Goal: Information Seeking & Learning: Learn about a topic

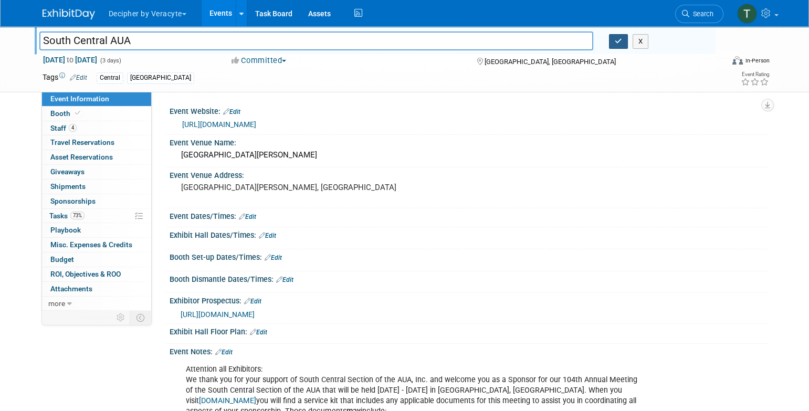
click at [622, 45] on button "button" at bounding box center [618, 41] width 19 height 15
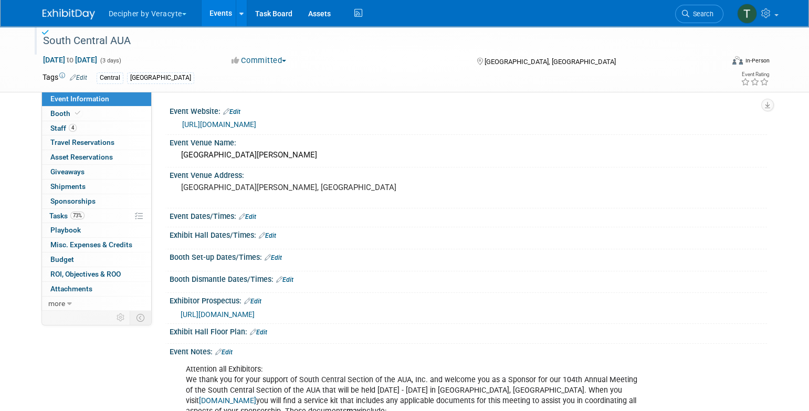
click at [219, 10] on link "Events" at bounding box center [221, 13] width 38 height 26
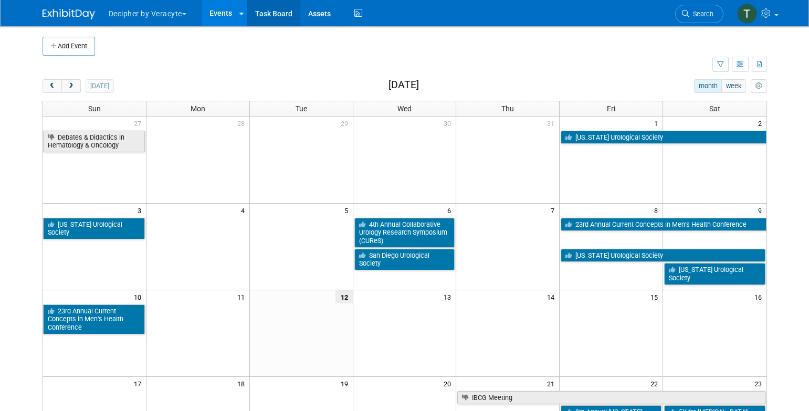
click at [275, 7] on link "Task Board" at bounding box center [273, 13] width 53 height 26
click at [73, 90] on button "next" at bounding box center [70, 86] width 19 height 14
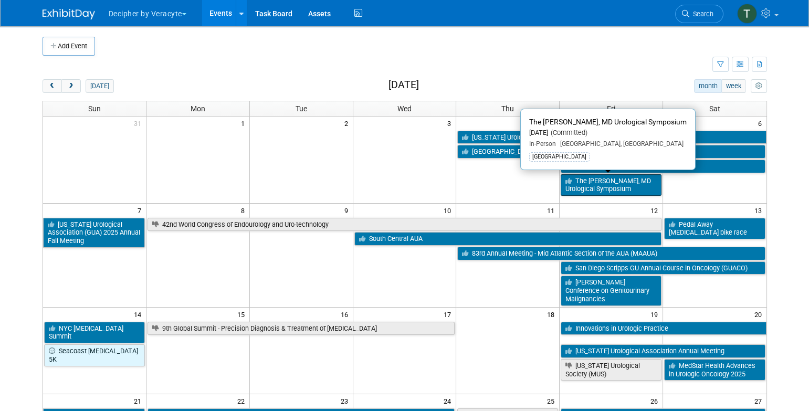
click at [601, 177] on link "The [PERSON_NAME], MD Urological Symposium" at bounding box center [611, 185] width 101 height 22
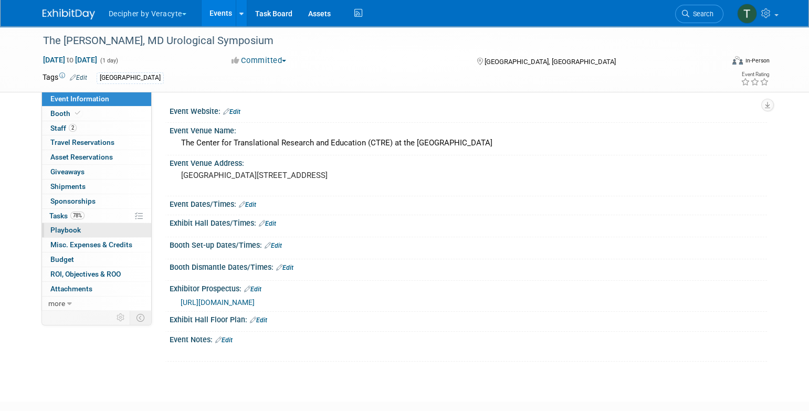
click at [105, 223] on link "0 Playbook 0" at bounding box center [96, 230] width 109 height 14
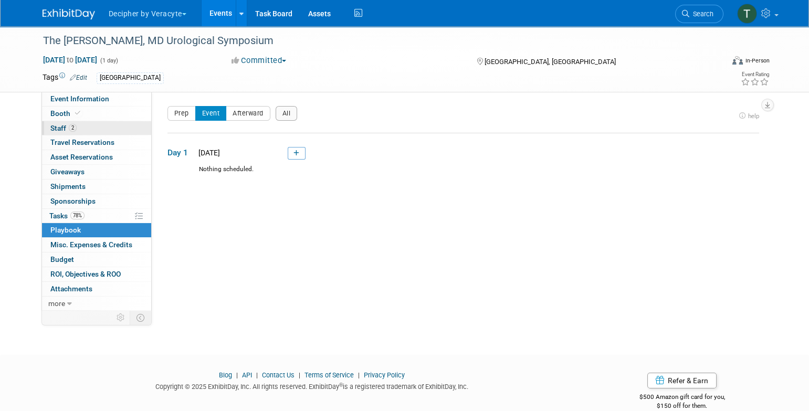
click at [109, 121] on link "2 Staff 2" at bounding box center [96, 128] width 109 height 14
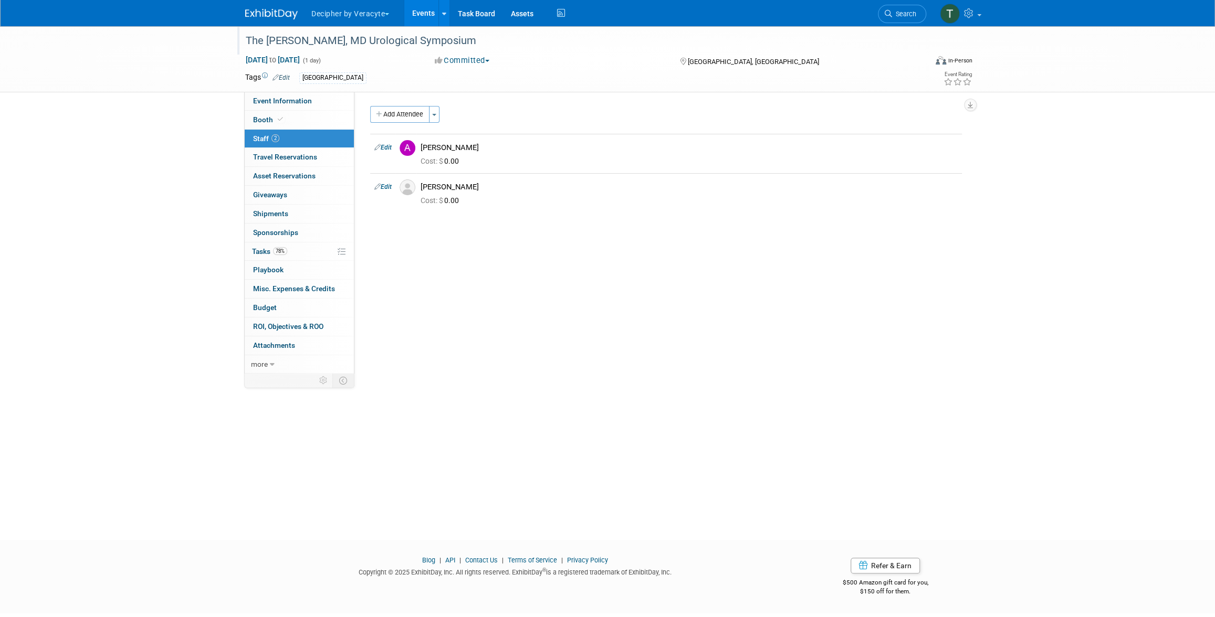
click at [398, 48] on div "The Robert C Flaningan, MD Urological Symposium" at bounding box center [576, 41] width 668 height 19
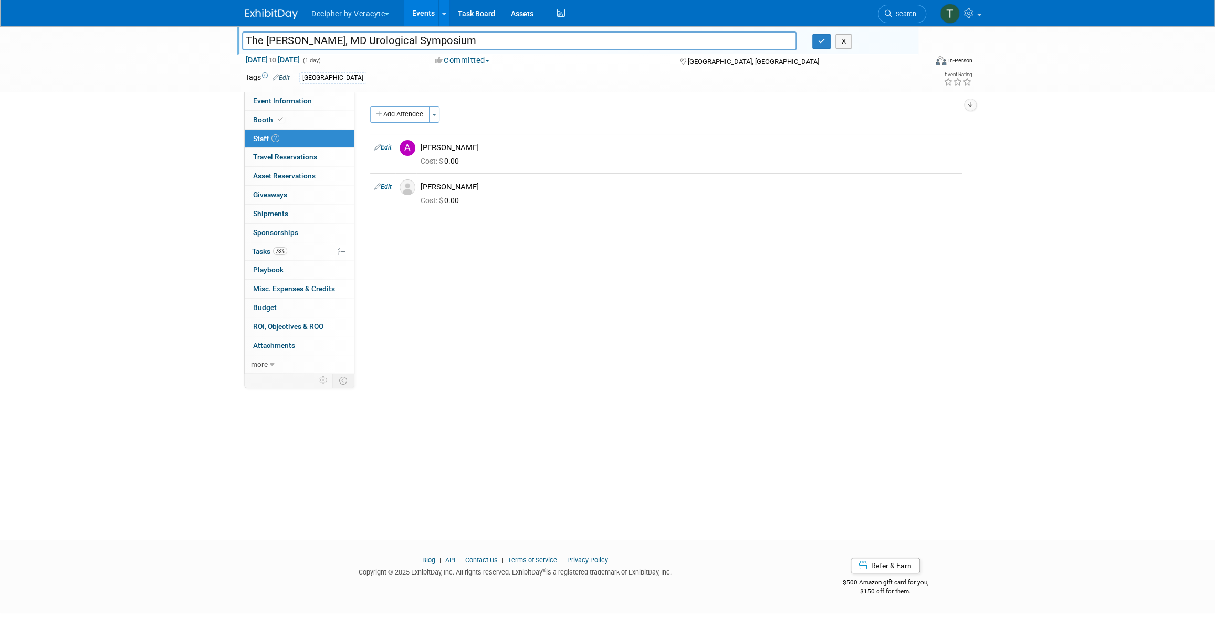
click at [398, 48] on input "The Robert C Flaningan, MD Urological Symposium" at bounding box center [519, 41] width 554 height 18
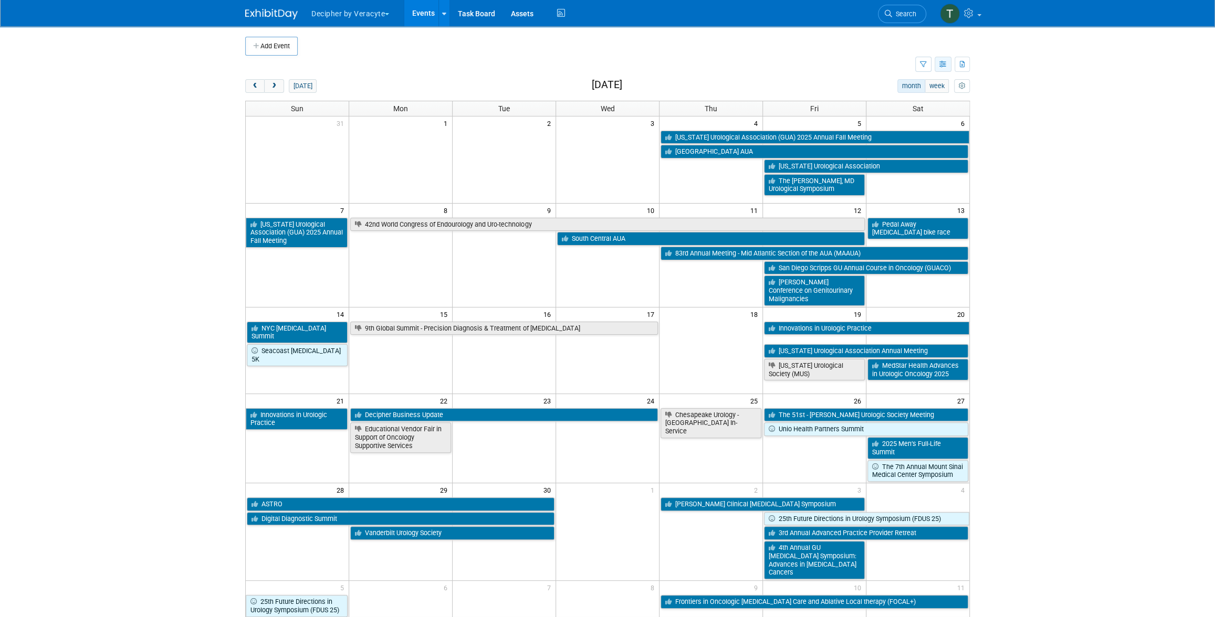
click at [939, 68] on button "button" at bounding box center [943, 64] width 17 height 15
click at [887, 104] on link "List View" at bounding box center [899, 100] width 88 height 15
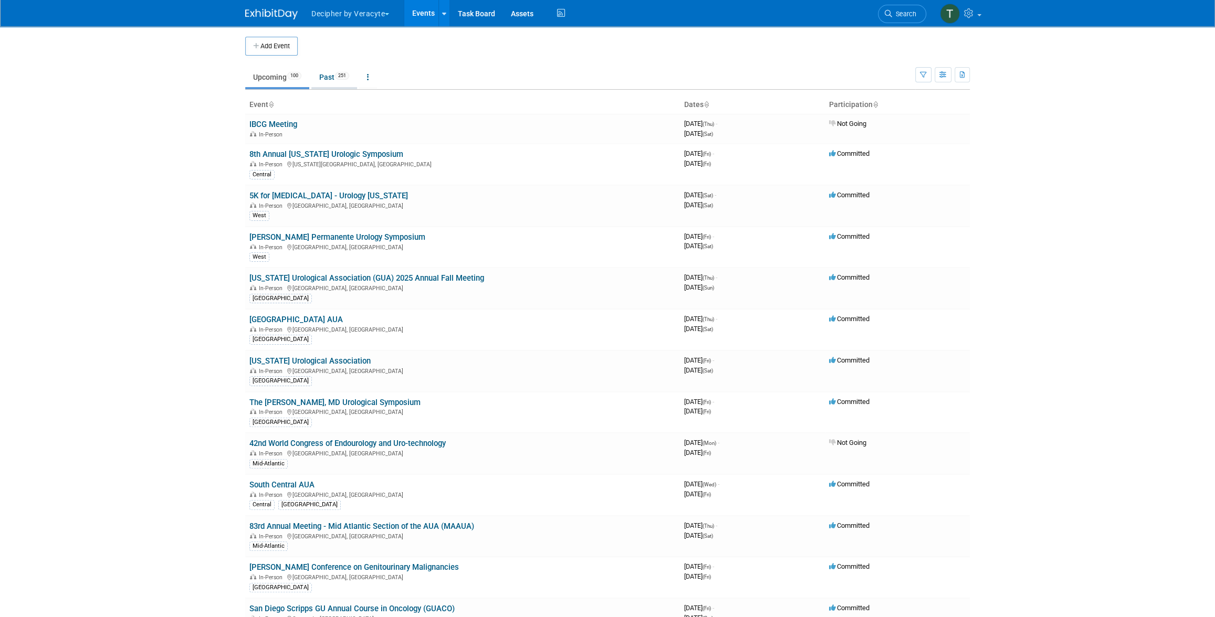
click at [332, 84] on link "Past 251" at bounding box center [334, 77] width 46 height 20
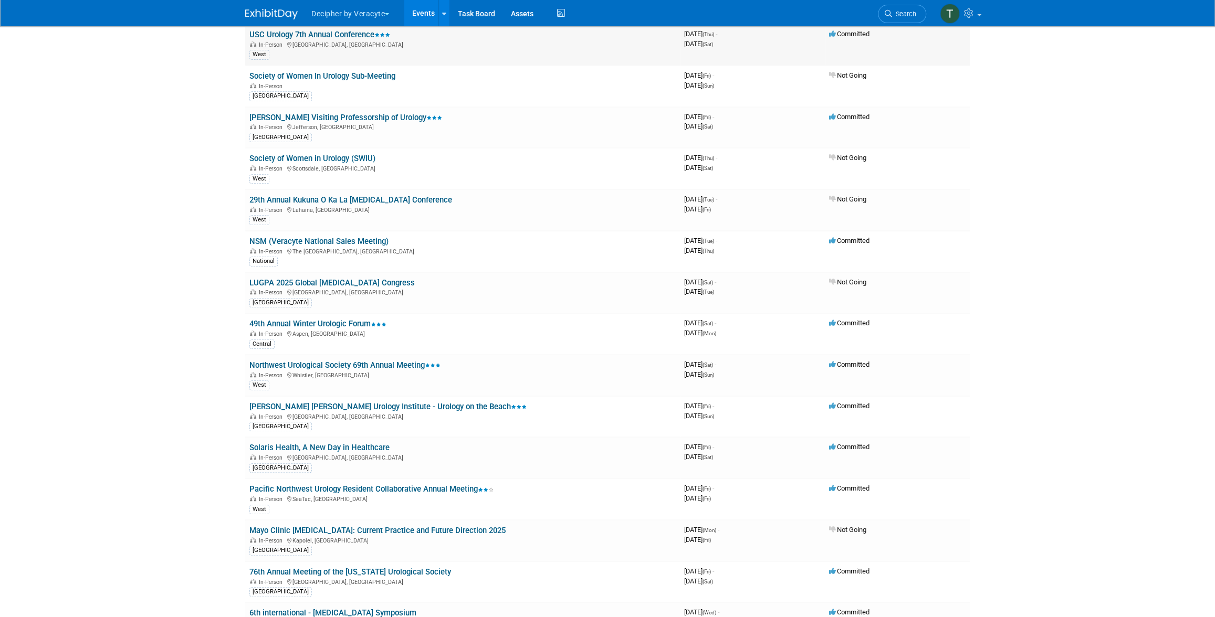
scroll to position [3676, 0]
click at [339, 277] on link "LUGPA 2025 Global [MEDICAL_DATA] Congress" at bounding box center [331, 281] width 165 height 9
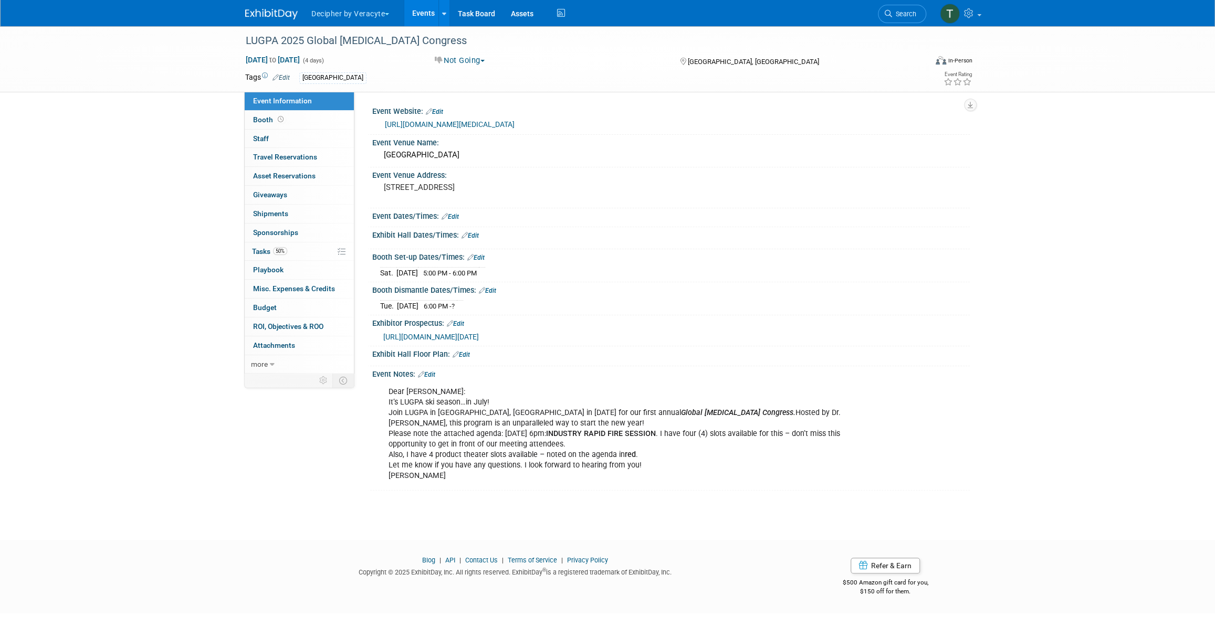
click at [339, 250] on icon at bounding box center [342, 252] width 8 height 8
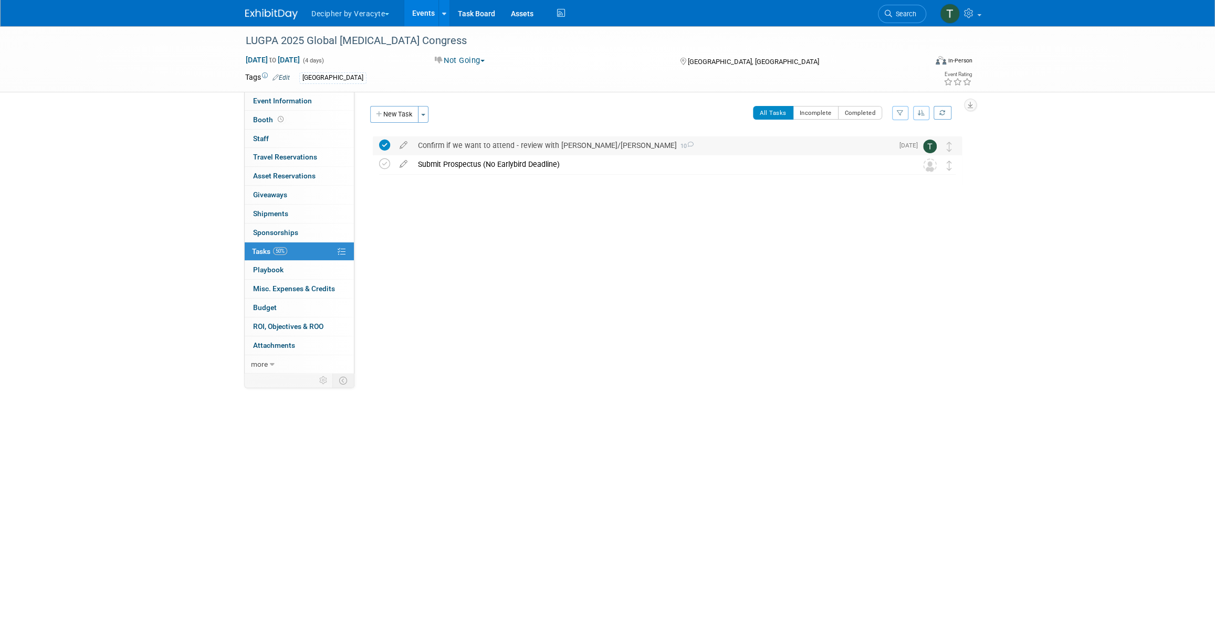
click at [491, 145] on div "Confirm if we want to attend - review with [PERSON_NAME]/[PERSON_NAME] 10" at bounding box center [653, 146] width 480 height 18
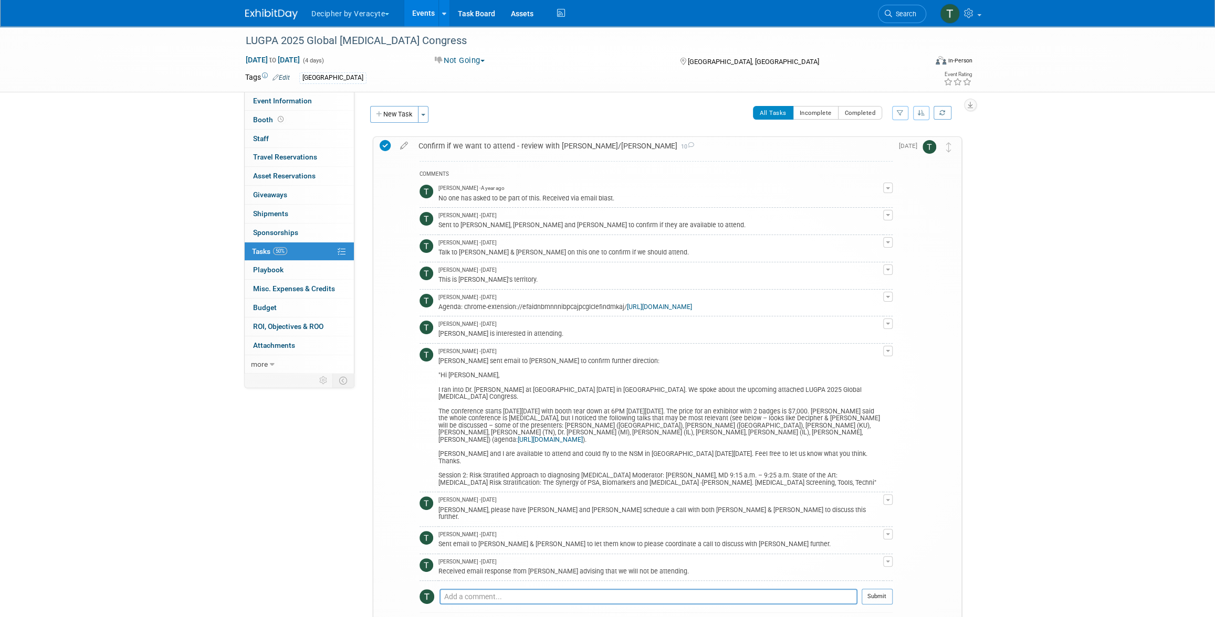
click at [465, 151] on div "Confirm if we want to attend - review with [PERSON_NAME]/[PERSON_NAME] 10" at bounding box center [652, 146] width 479 height 18
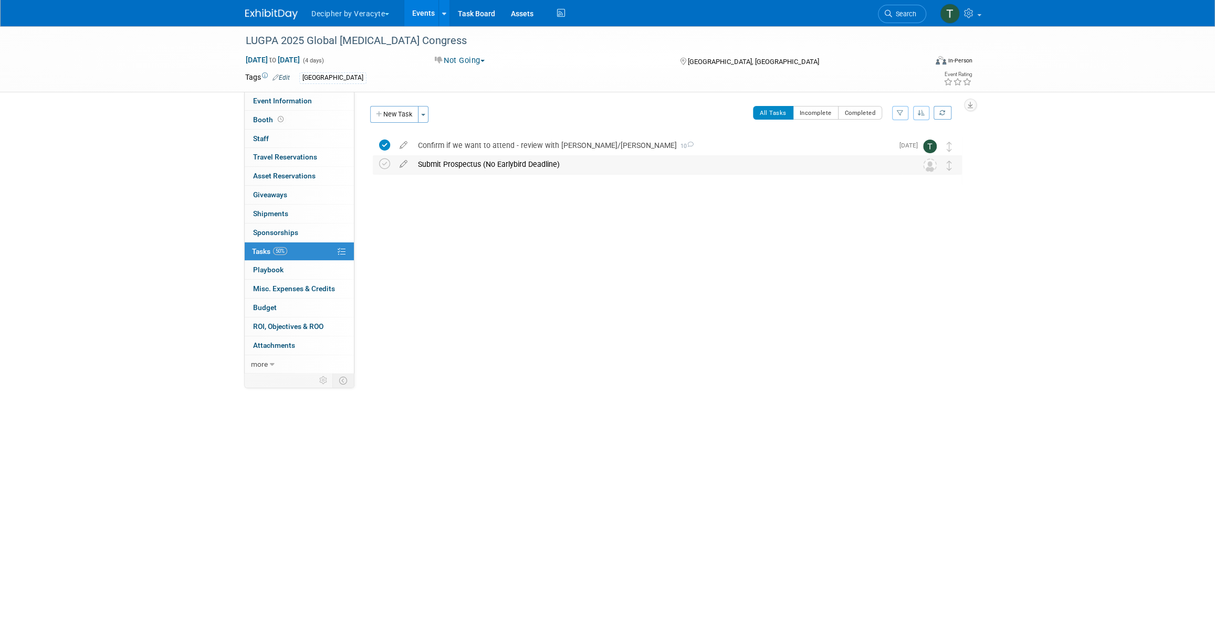
click at [469, 163] on div "Submit Prospectus (No Earlybird Deadline)" at bounding box center [657, 164] width 489 height 18
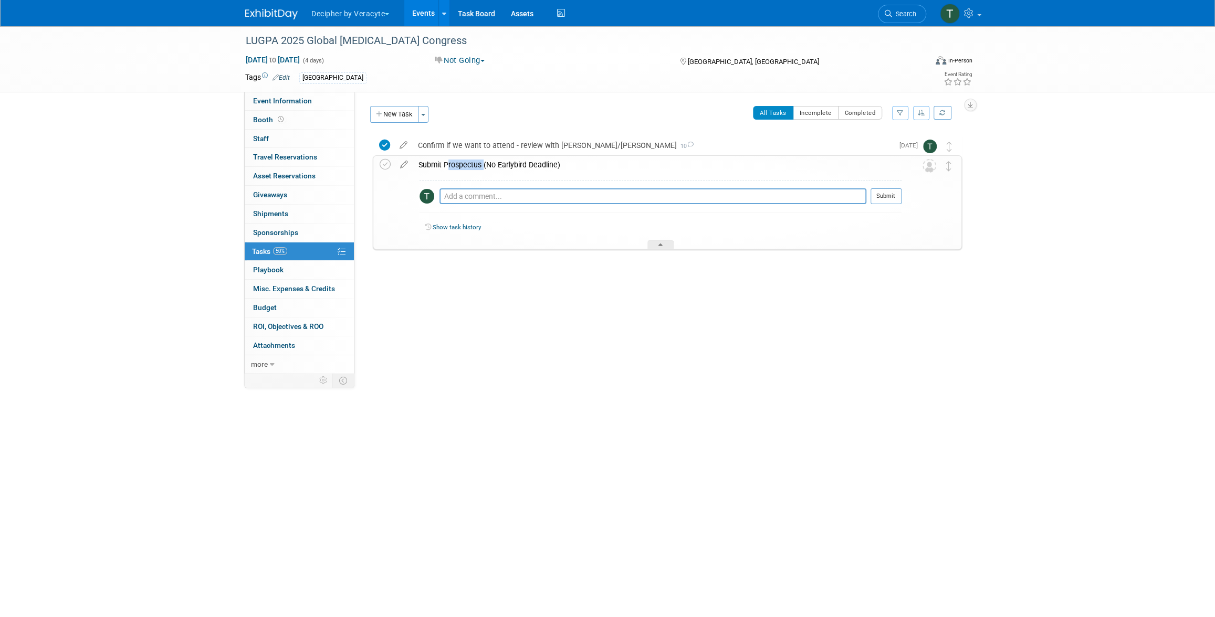
click at [469, 163] on div "Submit Prospectus (No Earlybird Deadline)" at bounding box center [657, 165] width 488 height 18
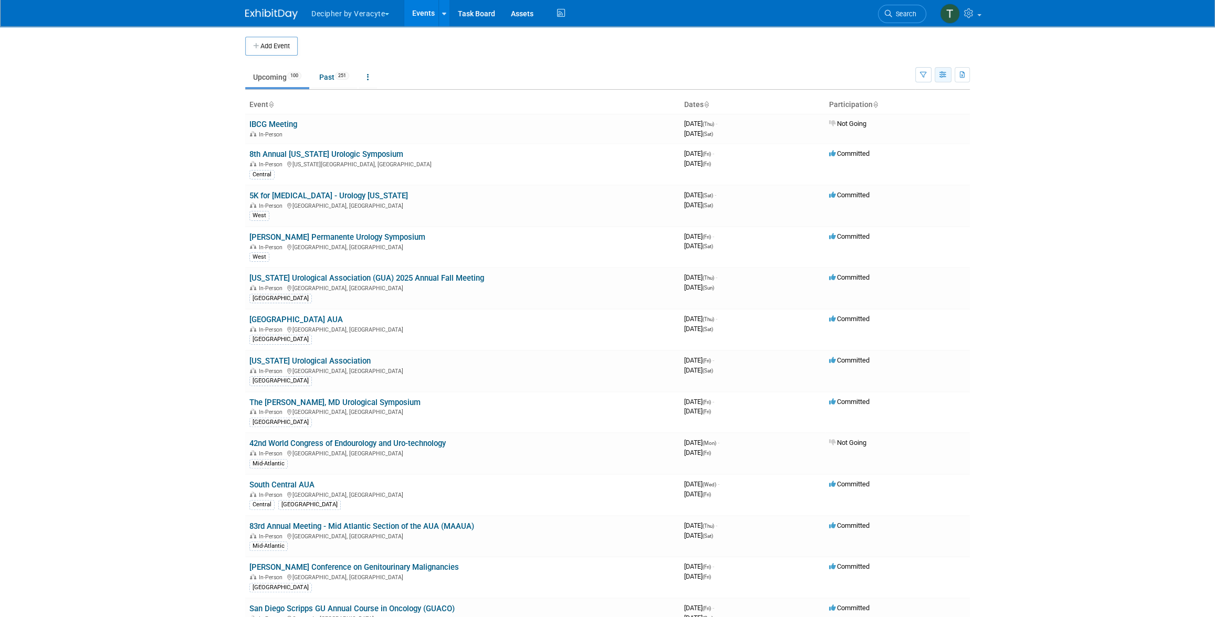
click at [938, 75] on button "button" at bounding box center [943, 74] width 17 height 15
click at [899, 140] on link "Calendar View" at bounding box center [899, 144] width 88 height 15
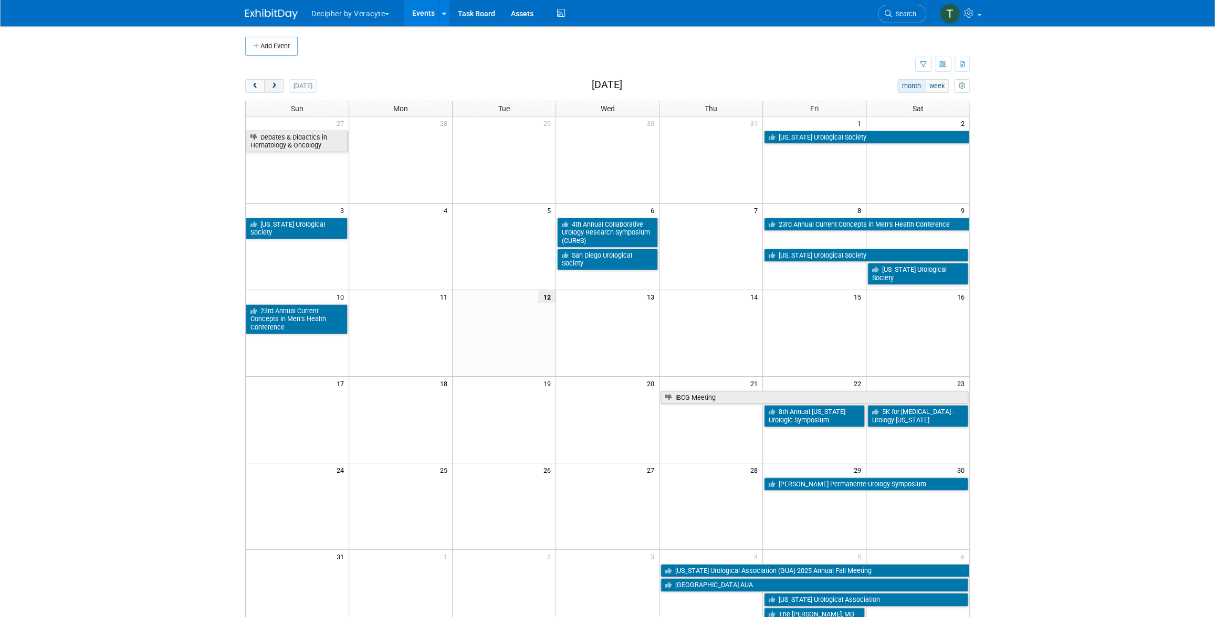
click at [269, 91] on button "next" at bounding box center [273, 86] width 19 height 14
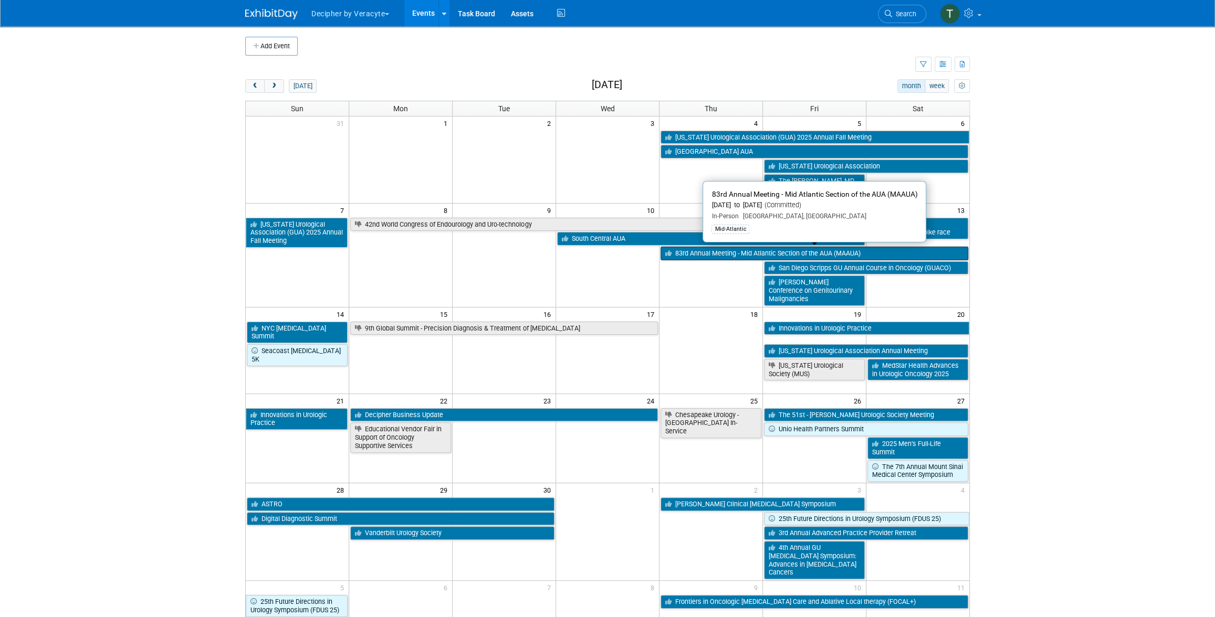
click at [713, 249] on link "83rd Annual Meeting - Mid Atlantic Section of the AUA (MAAUA)" at bounding box center [814, 254] width 308 height 14
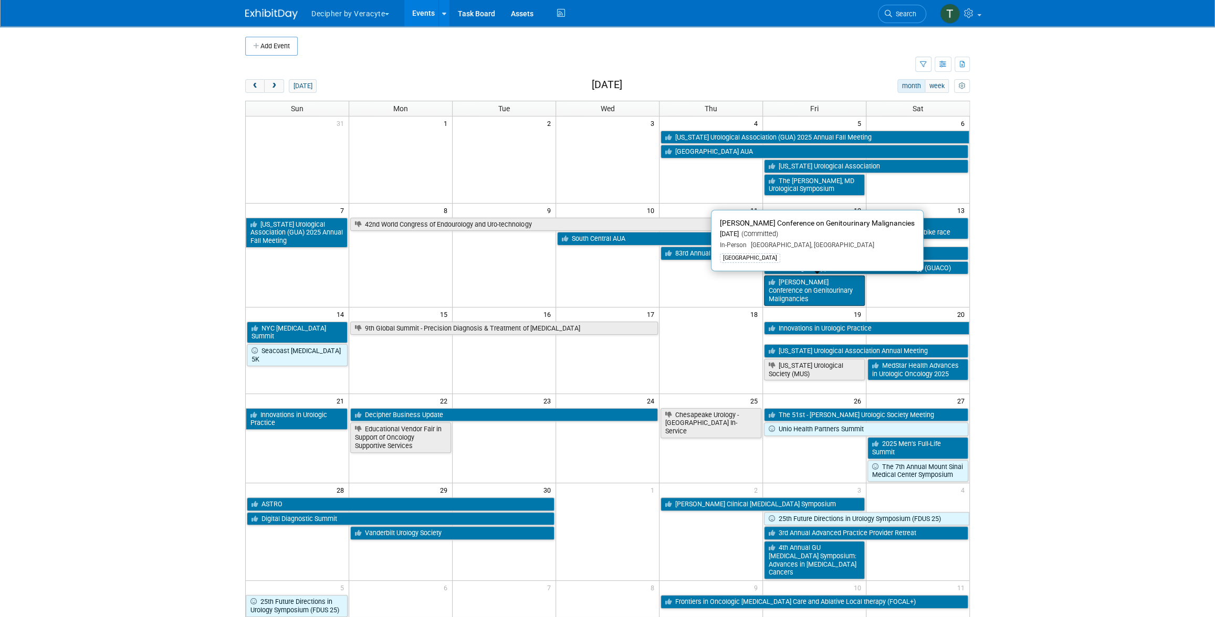
click at [843, 290] on link "[PERSON_NAME] Conference on Genitourinary Malignancies" at bounding box center [814, 291] width 101 height 30
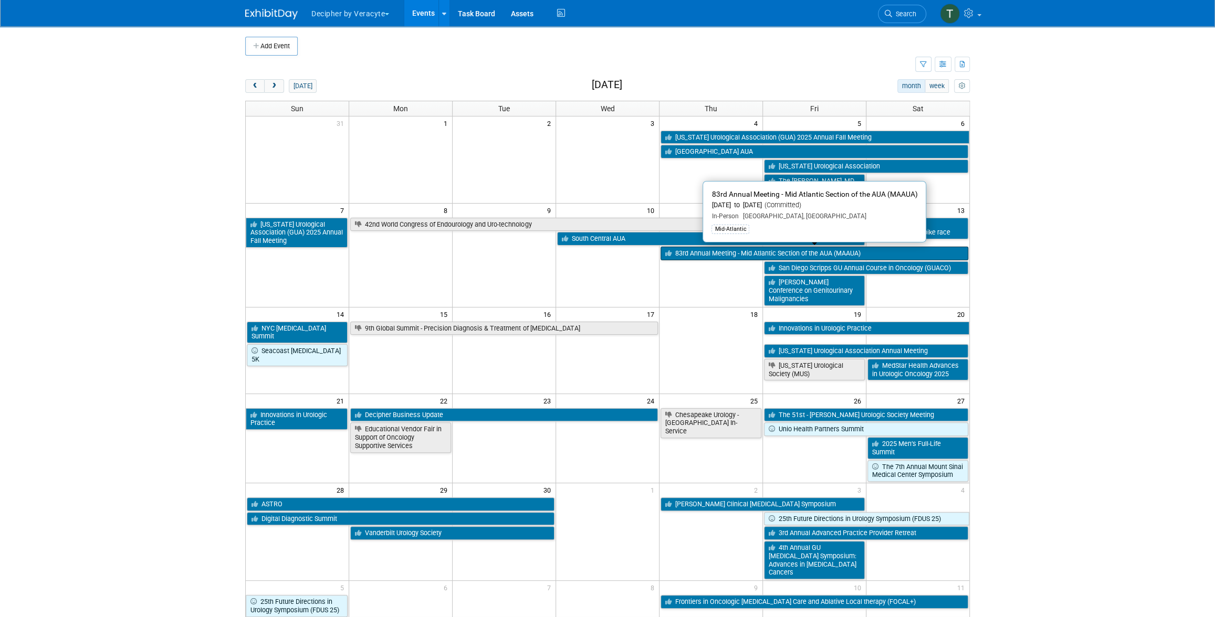
click at [731, 250] on link "83rd Annual Meeting - Mid Atlantic Section of the AUA (MAAUA)" at bounding box center [814, 254] width 308 height 14
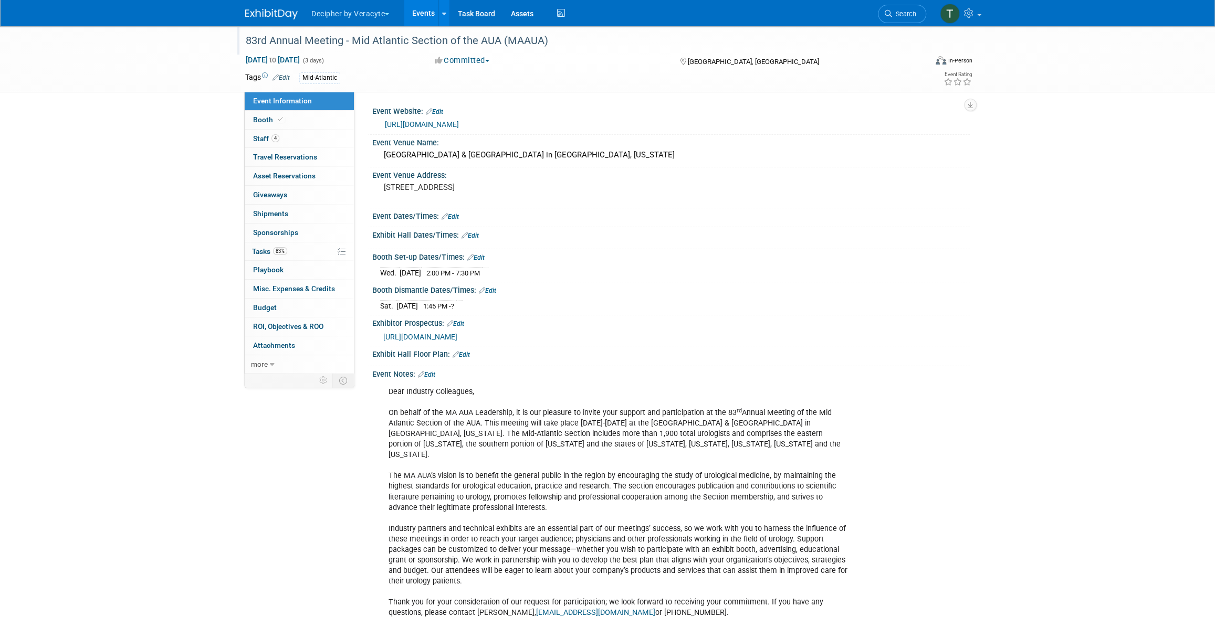
click at [373, 46] on div "83rd Annual Meeting - Mid Atlantic Section of the AUA (MAAUA)" at bounding box center [576, 41] width 668 height 19
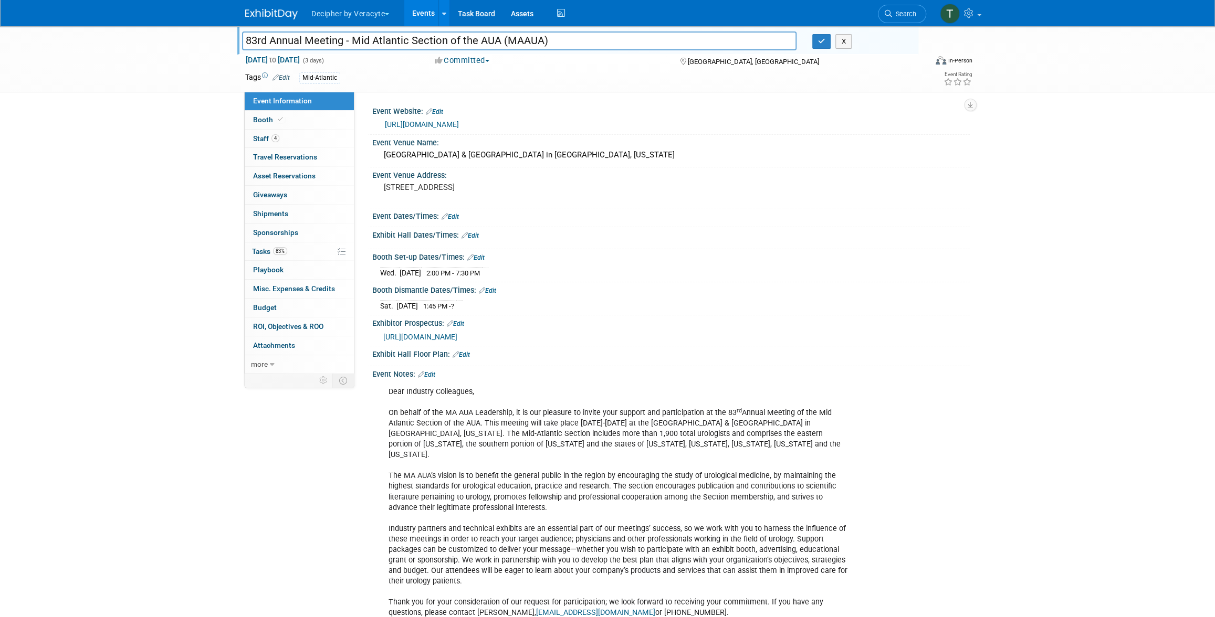
click at [373, 46] on input "83rd Annual Meeting - Mid Atlantic Section of the AUA (MAAUA)" at bounding box center [519, 41] width 554 height 18
click at [430, 125] on link "https://maaua.org/annual-meeting/" at bounding box center [422, 124] width 74 height 8
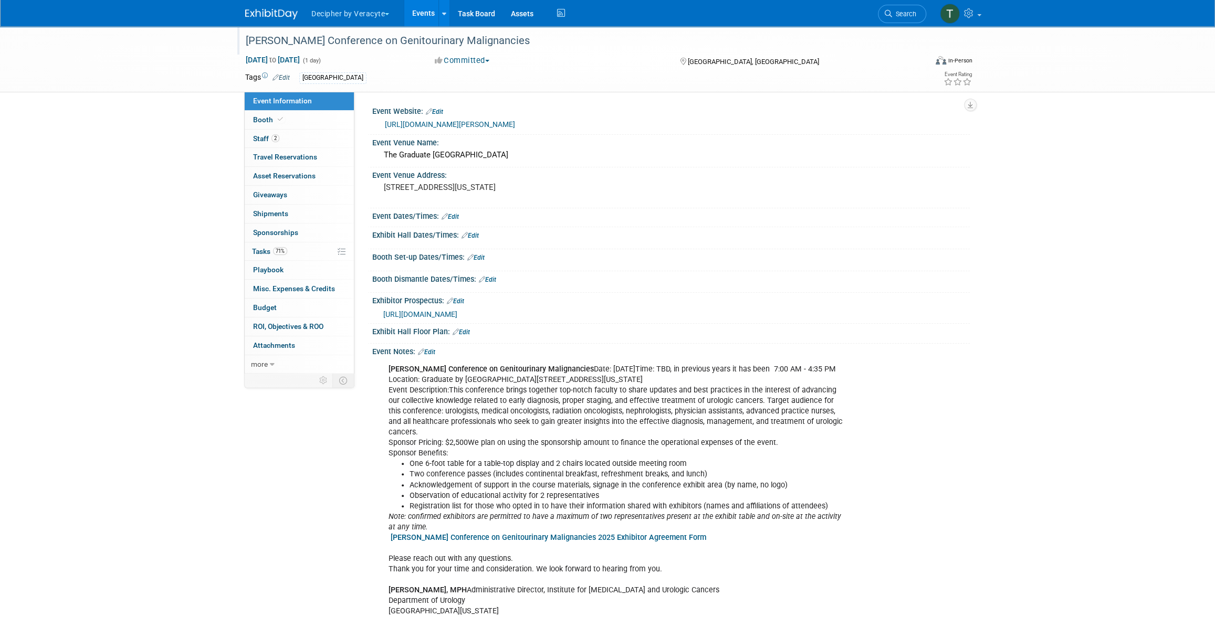
click at [309, 38] on div "[PERSON_NAME] Conference on Genitourinary Malignancies" at bounding box center [576, 41] width 668 height 19
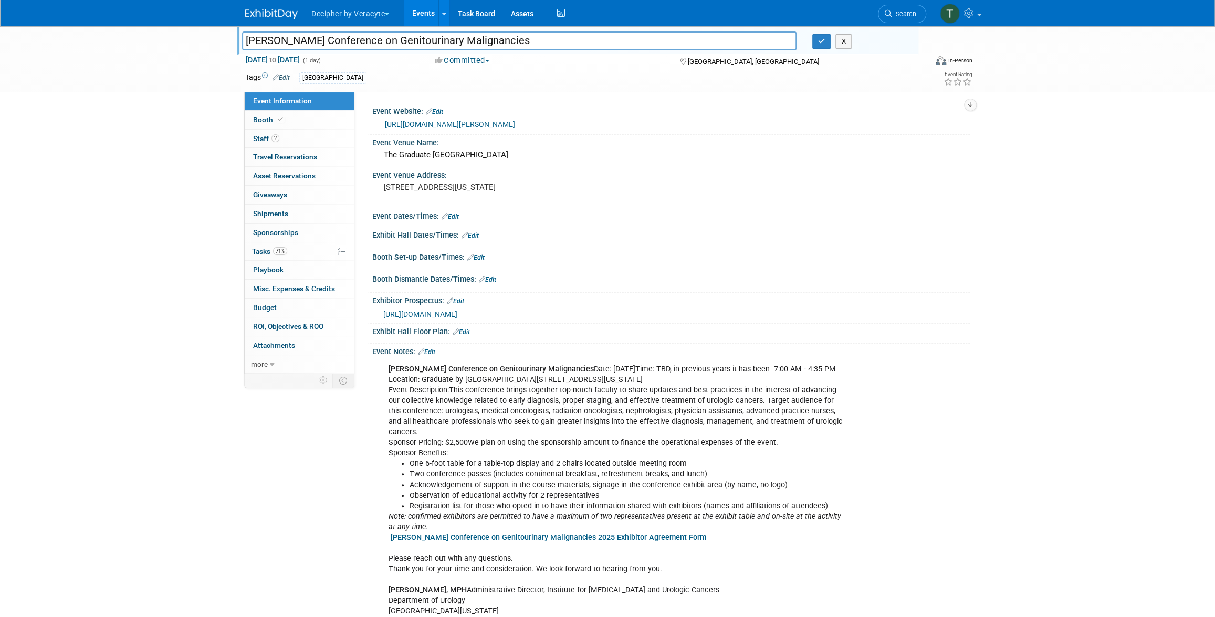
click at [309, 38] on input "[PERSON_NAME] Conference on Genitourinary Malignancies" at bounding box center [519, 41] width 554 height 18
click at [730, 62] on span "[GEOGRAPHIC_DATA], [GEOGRAPHIC_DATA]" at bounding box center [752, 62] width 131 height 8
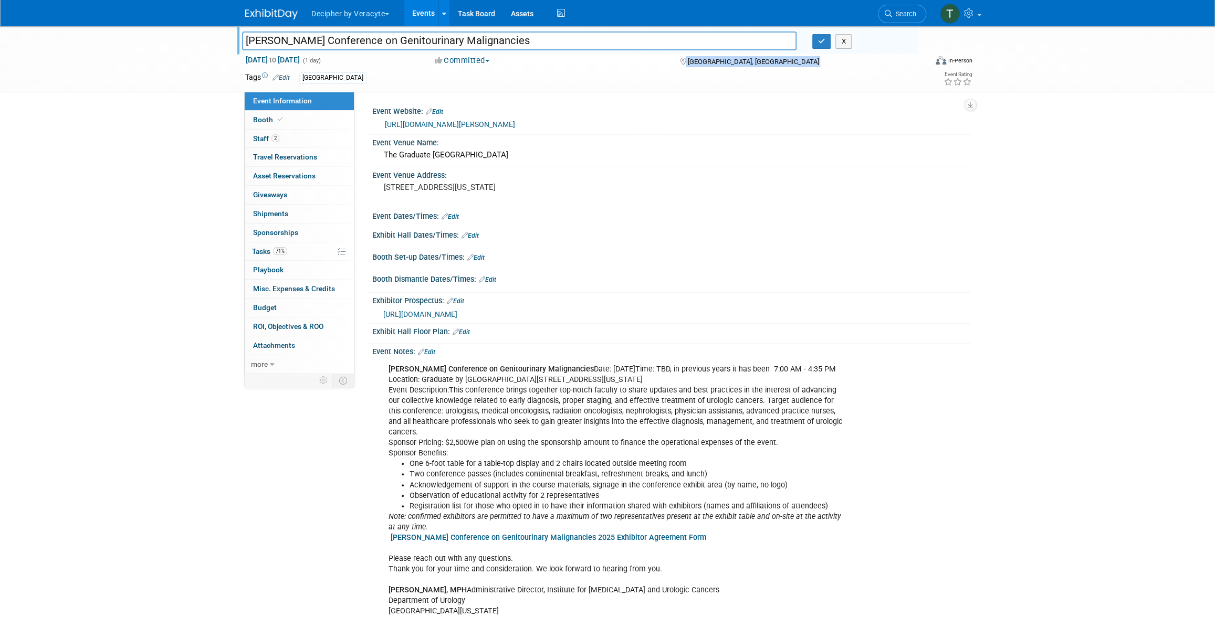
copy div "[GEOGRAPHIC_DATA], [GEOGRAPHIC_DATA]"
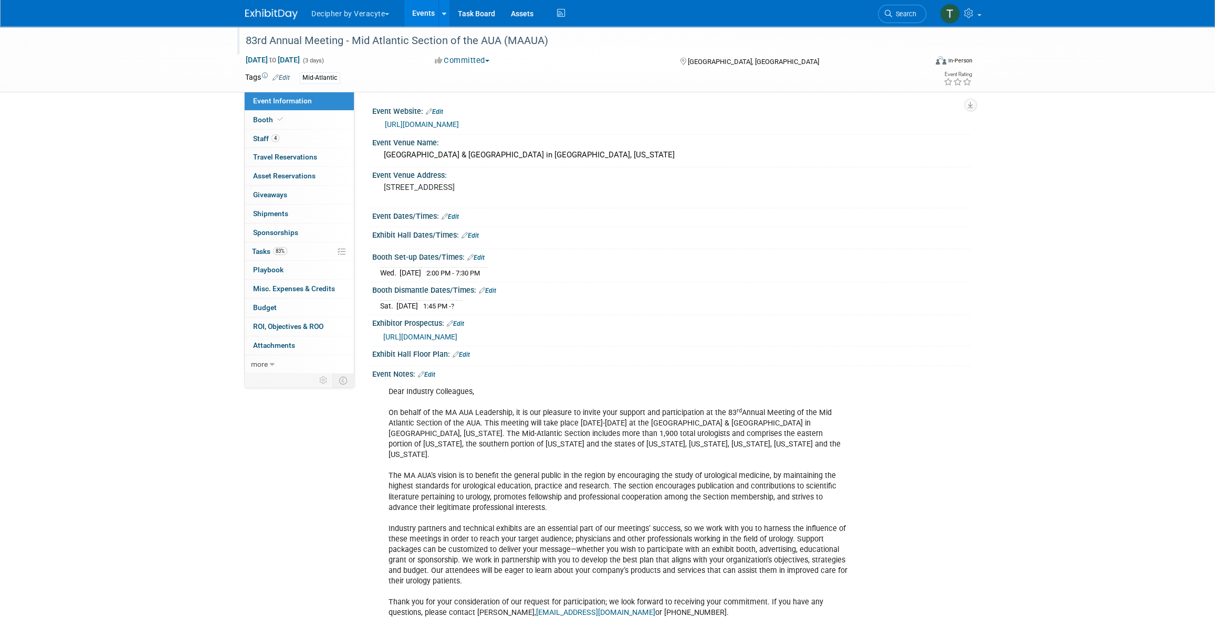
click at [357, 48] on div "83rd Annual Meeting - Mid Atlantic Section of the AUA (MAAUA)" at bounding box center [576, 41] width 668 height 19
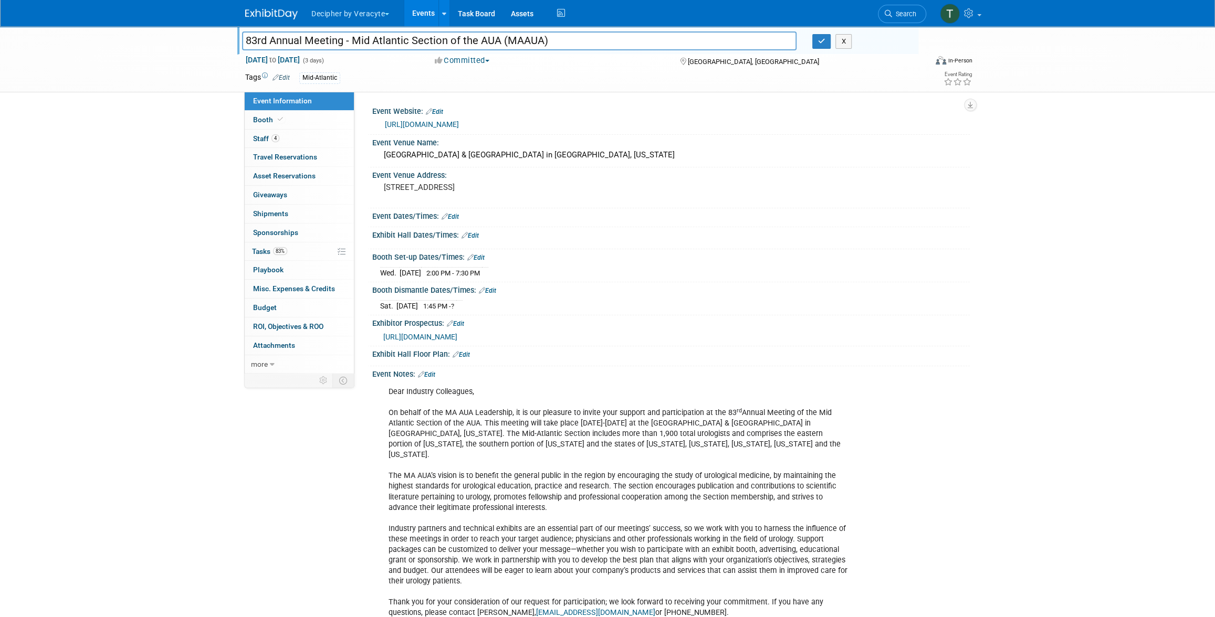
click at [357, 48] on input "83rd Annual Meeting - Mid Atlantic Section of the AUA (MAAUA)" at bounding box center [519, 41] width 554 height 18
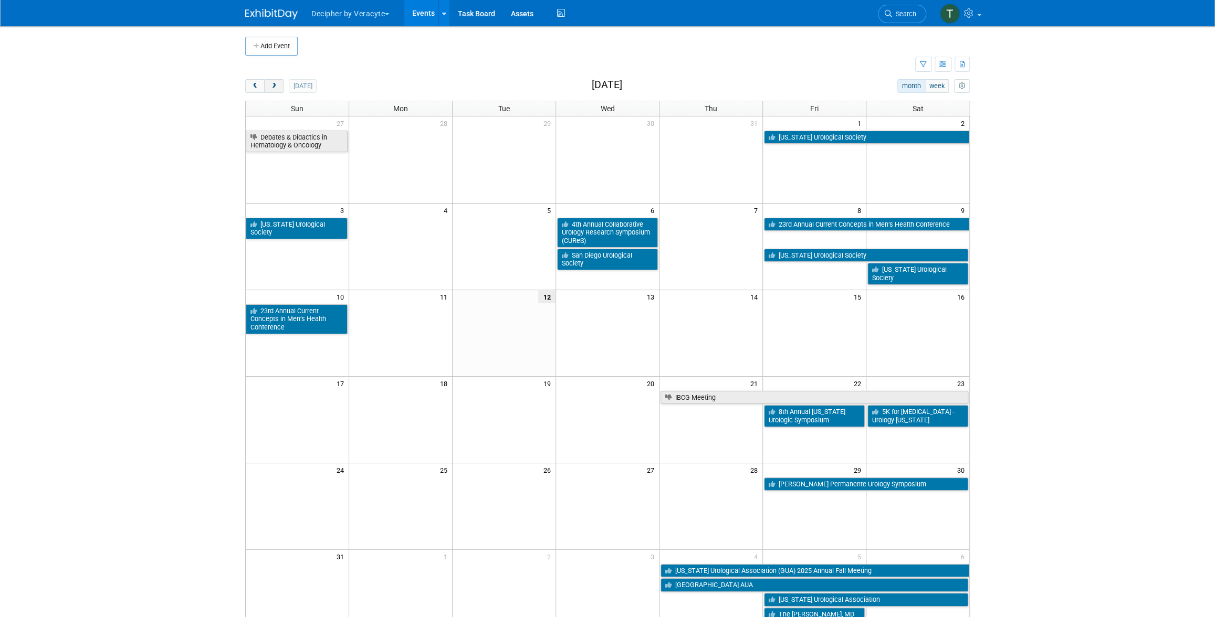
click at [272, 89] on button "next" at bounding box center [273, 86] width 19 height 14
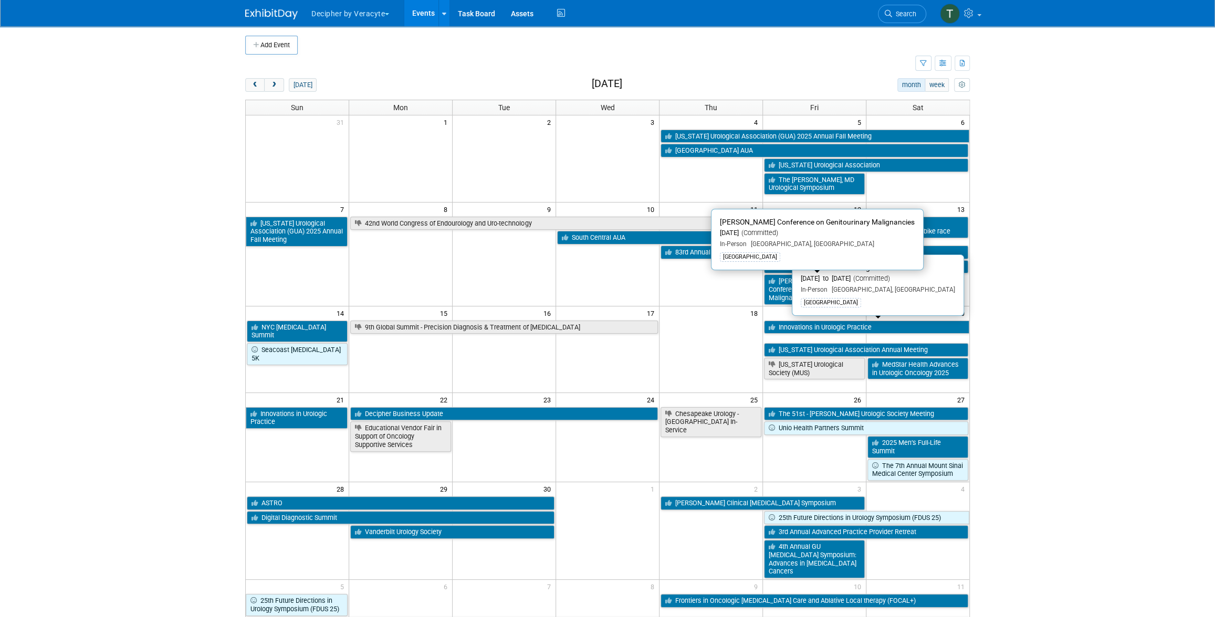
scroll to position [2, 0]
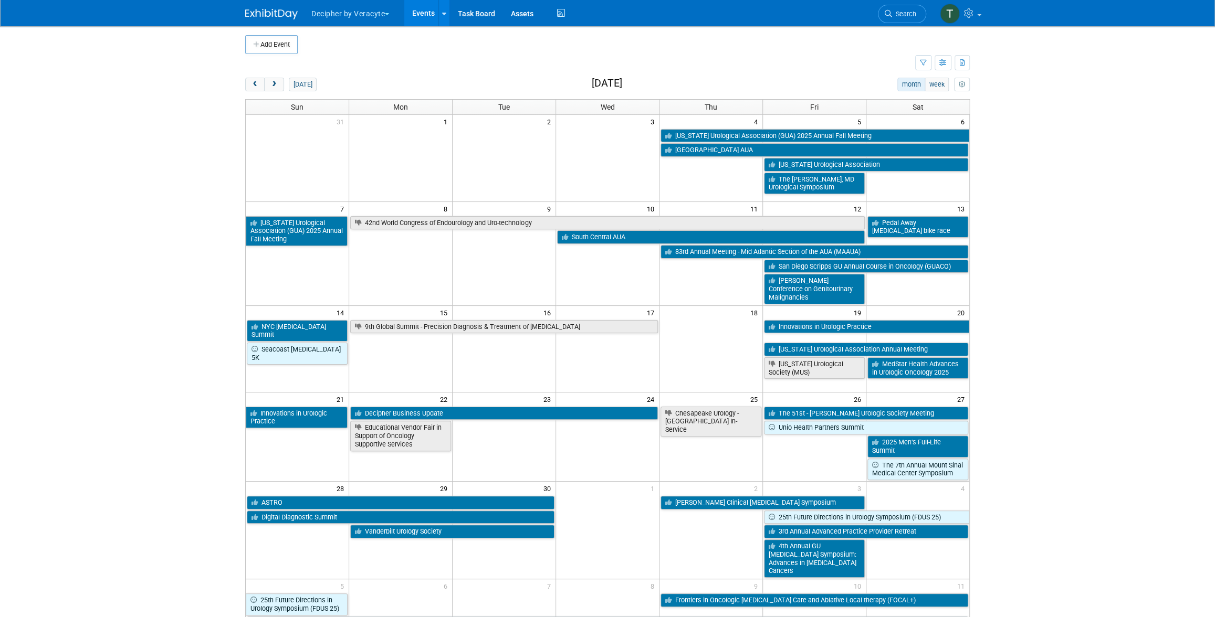
click at [1020, 326] on body "Decipher by Veracyte Explore: My Workspaces 2 Go to Workspace: Corporate Events…" at bounding box center [607, 306] width 1215 height 617
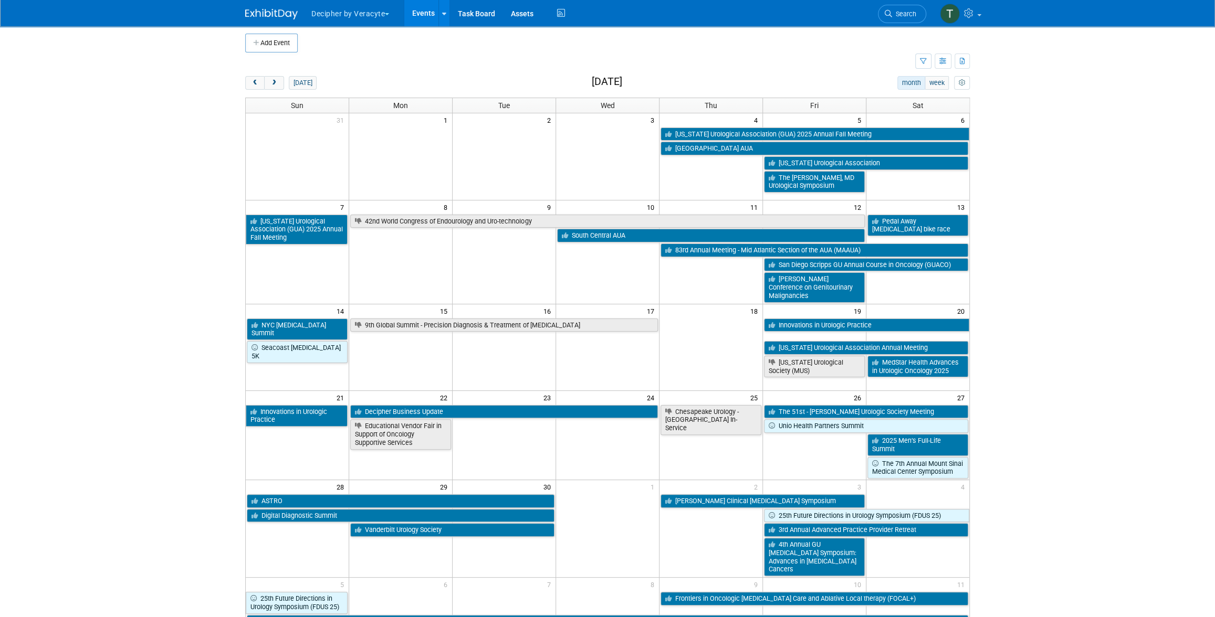
scroll to position [4, 0]
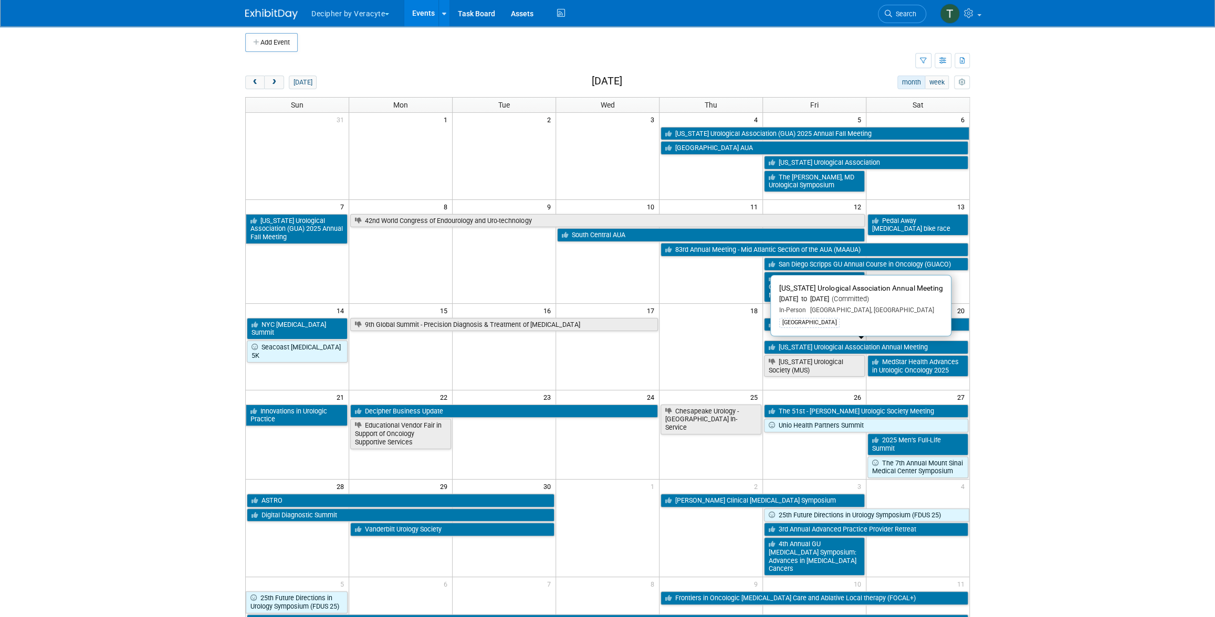
click at [962, 391] on span "27" at bounding box center [962, 397] width 13 height 13
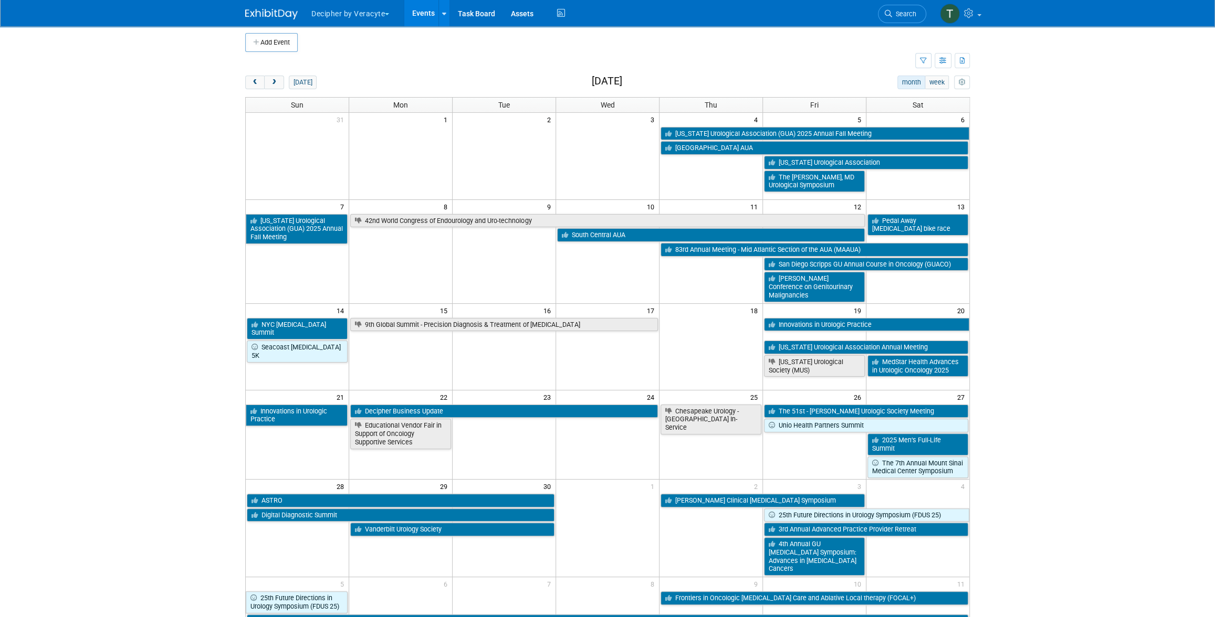
click at [1006, 442] on body "Decipher by Veracyte Explore: My Workspaces 2 Go to Workspace: Corporate Events…" at bounding box center [607, 304] width 1215 height 617
click at [1070, 342] on body "Decipher by Veracyte Explore: My Workspaces 2 Go to Workspace: Corporate Events…" at bounding box center [607, 304] width 1215 height 617
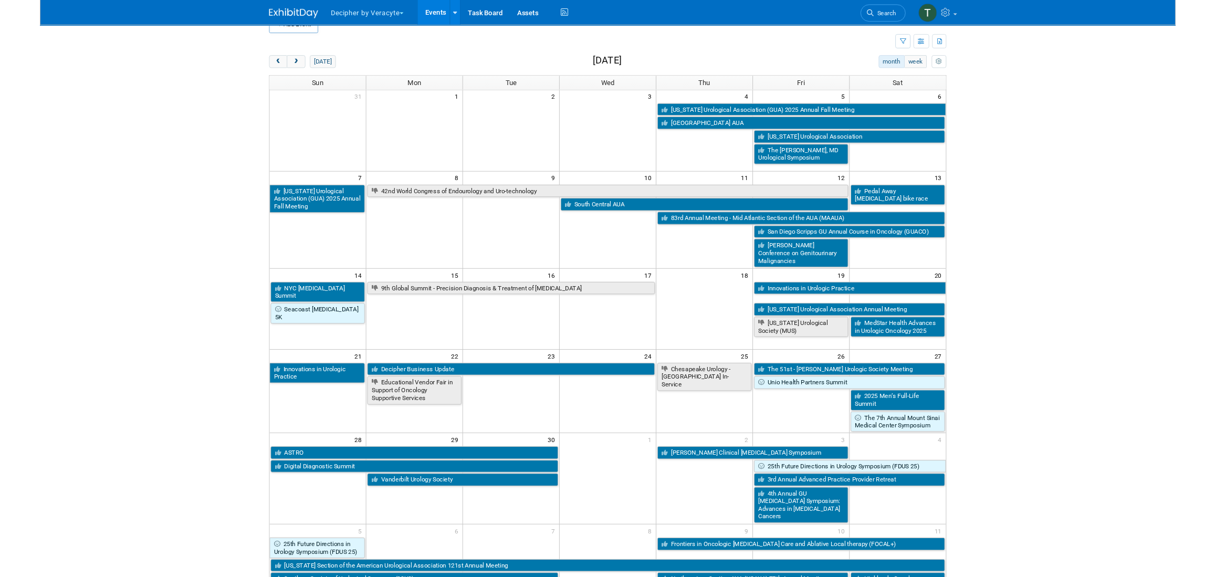
scroll to position [26, 0]
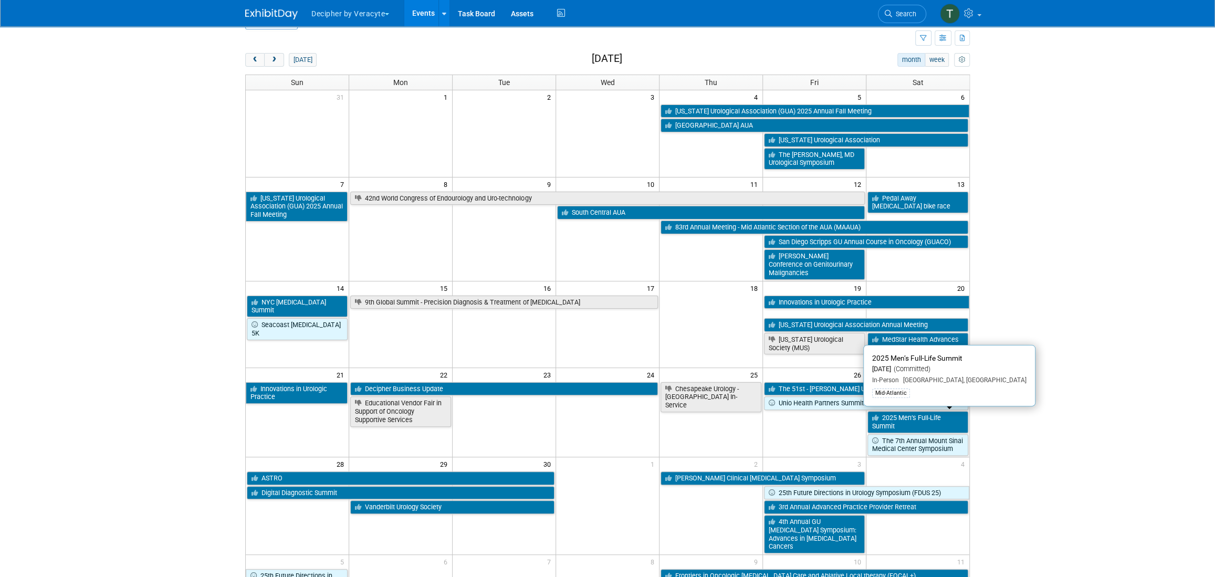
click at [971, 447] on div "Add Event New Event Duplicate Event Warning There is another event in your work…" at bounding box center [607, 331] width 740 height 663
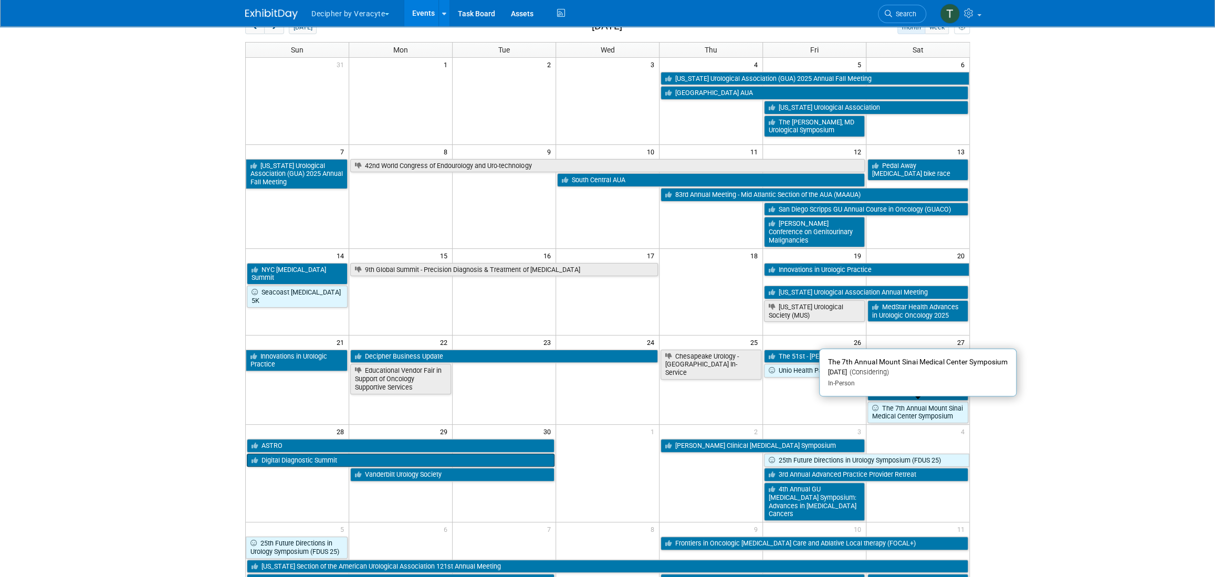
scroll to position [62, 0]
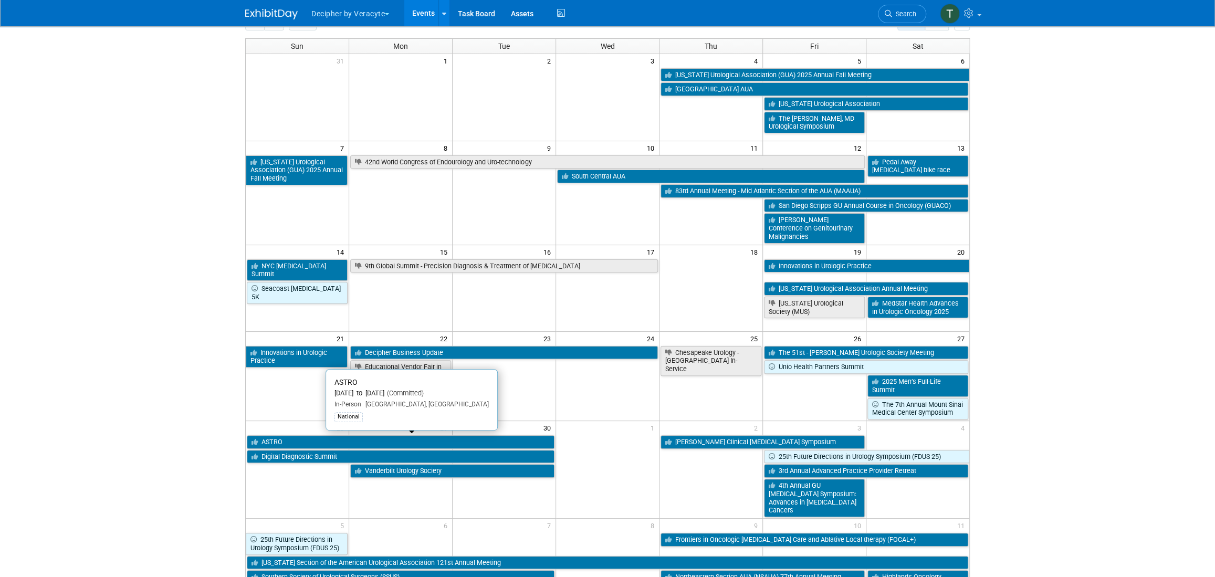
click at [656, 411] on td at bounding box center [607, 389] width 103 height 60
click at [525, 474] on link "Vanderbilt Urology Society" at bounding box center [452, 471] width 204 height 14
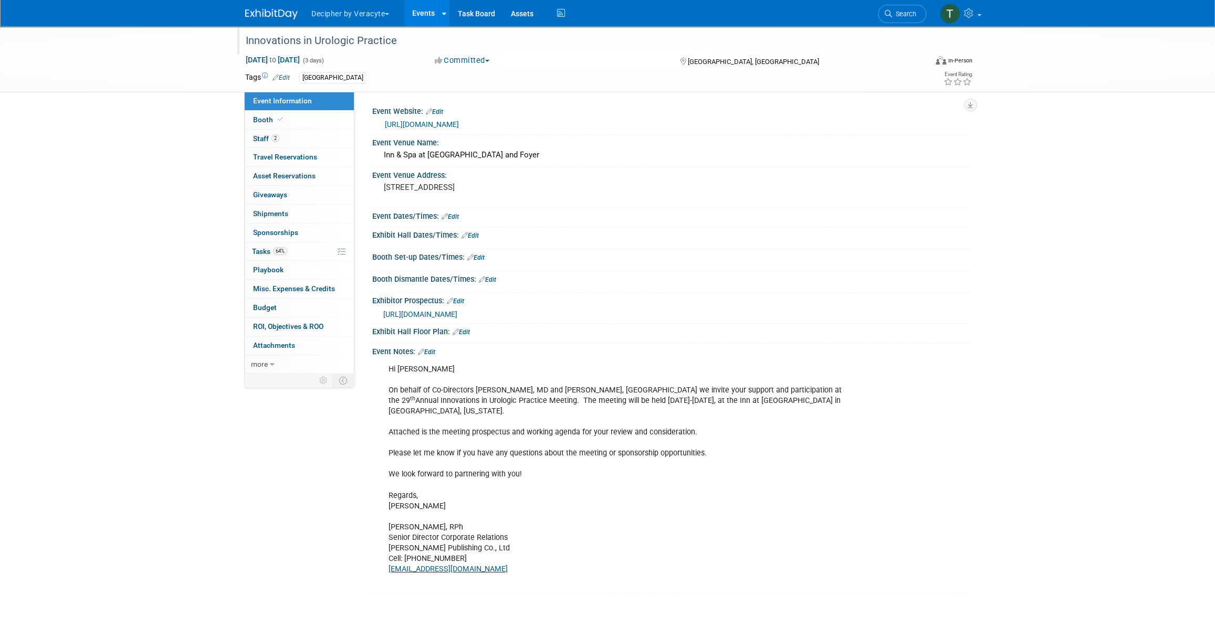
click at [282, 39] on div "Innovations in Urologic Practice" at bounding box center [576, 41] width 668 height 19
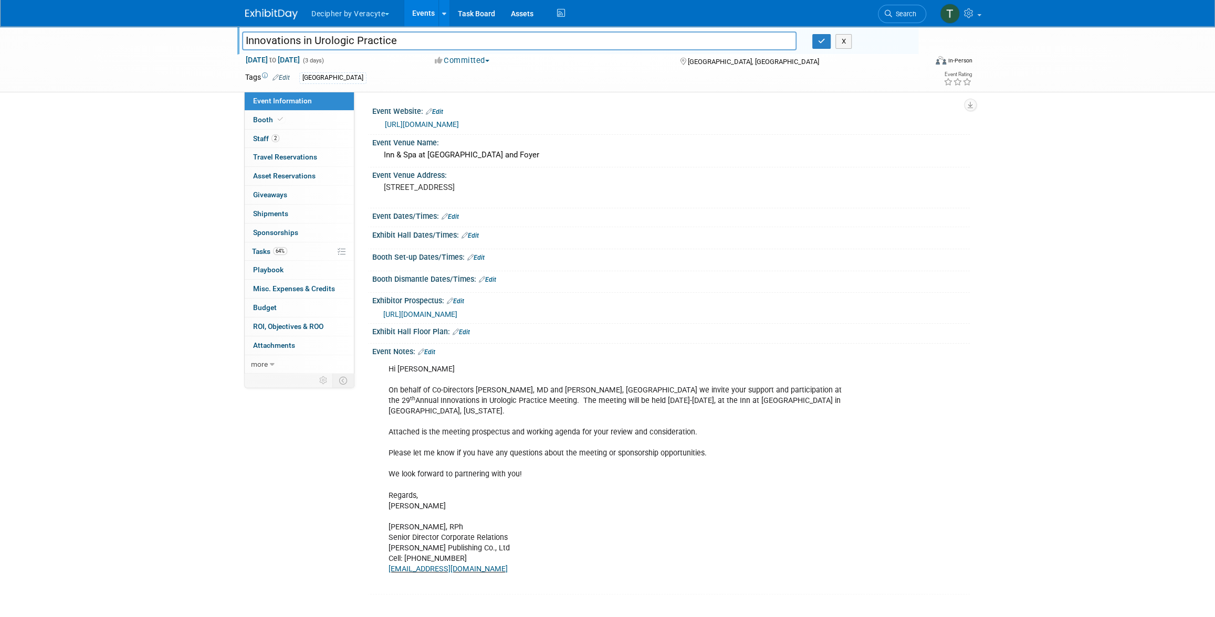
click at [282, 39] on input "Innovations in Urologic Practice" at bounding box center [519, 41] width 554 height 18
click at [714, 62] on span "[GEOGRAPHIC_DATA], [GEOGRAPHIC_DATA]" at bounding box center [752, 62] width 131 height 8
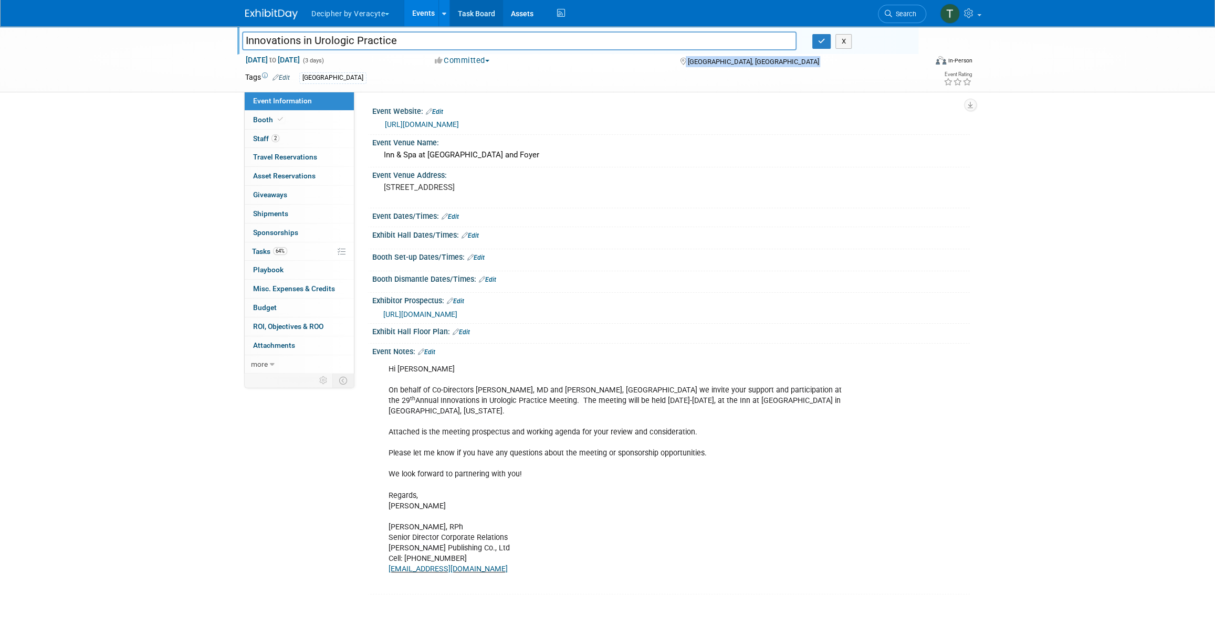
copy div "[GEOGRAPHIC_DATA], [GEOGRAPHIC_DATA]"
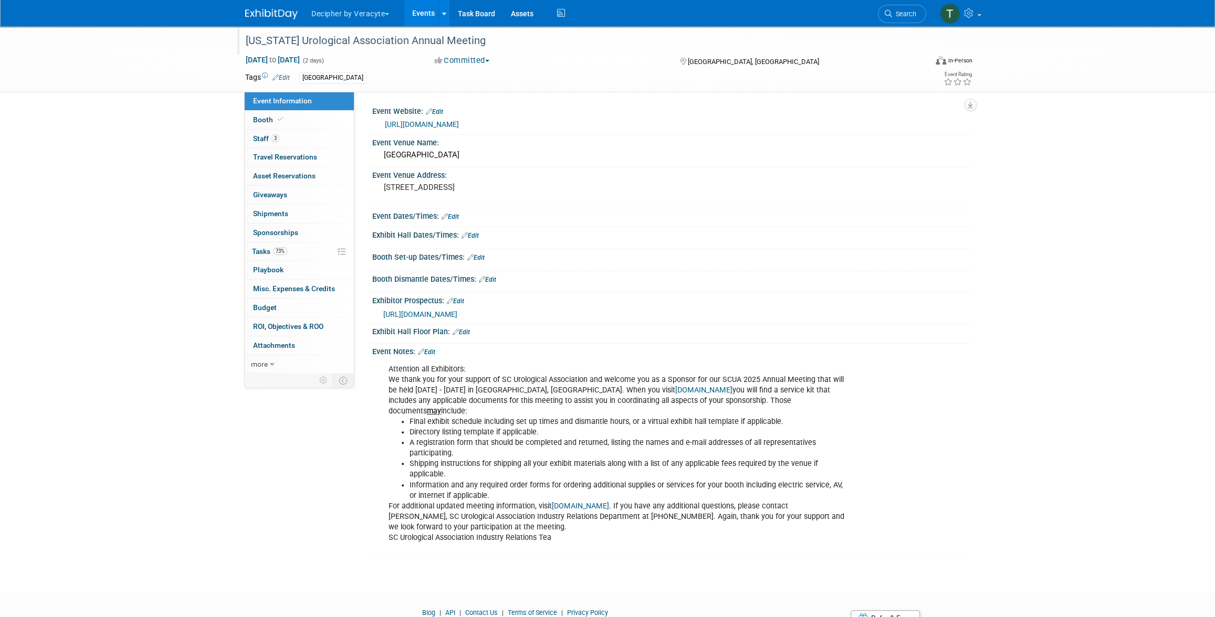
click at [317, 38] on div "[US_STATE] Urological Association Annual Meeting" at bounding box center [576, 41] width 668 height 19
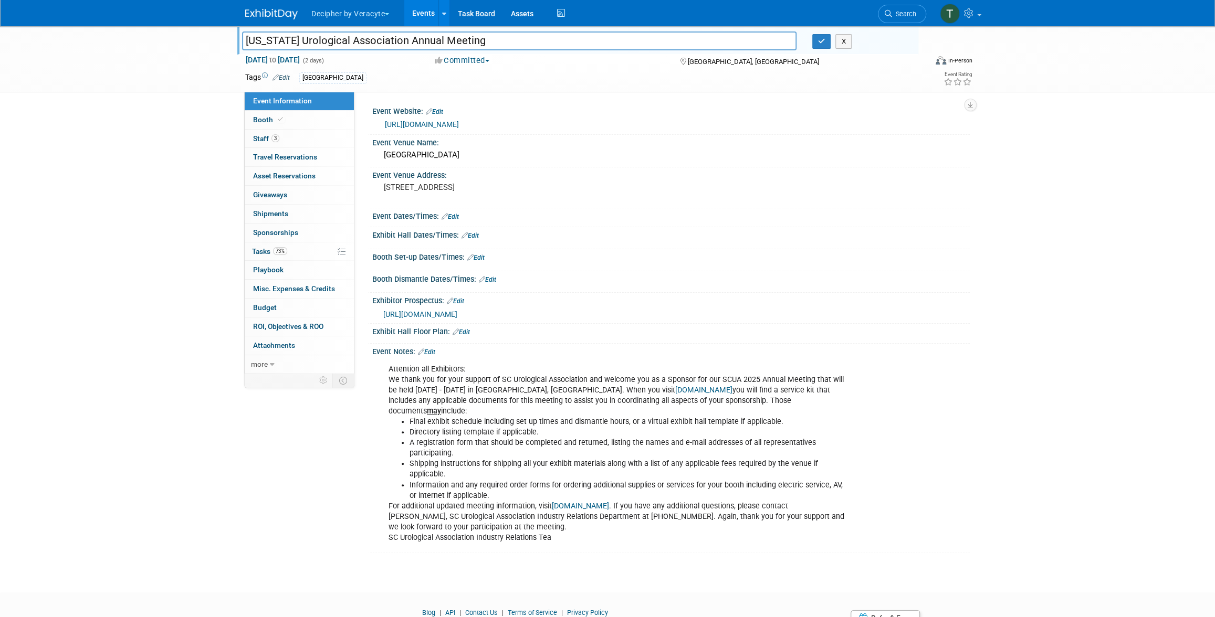
click at [317, 38] on input "[US_STATE] Urological Association Annual Meeting" at bounding box center [519, 41] width 554 height 18
click at [704, 62] on span "[GEOGRAPHIC_DATA], [GEOGRAPHIC_DATA]" at bounding box center [752, 62] width 131 height 8
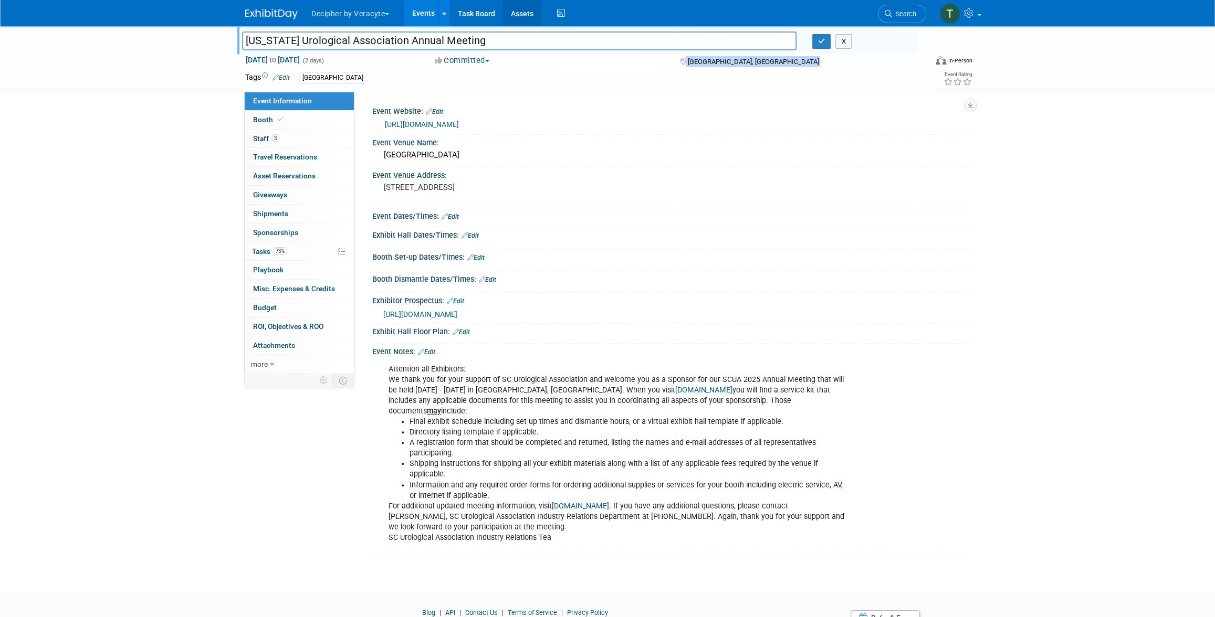
copy div "[GEOGRAPHIC_DATA], [GEOGRAPHIC_DATA]"
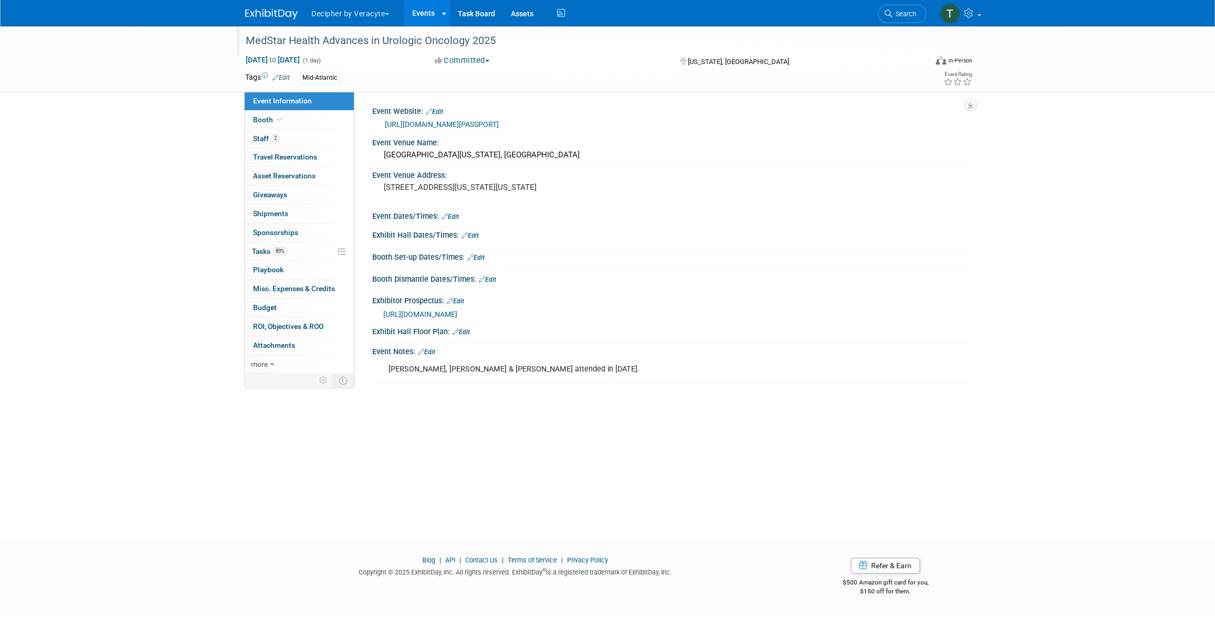
click at [299, 39] on div "MedStar Health Advances in Urologic Oncology 2025" at bounding box center [576, 41] width 668 height 19
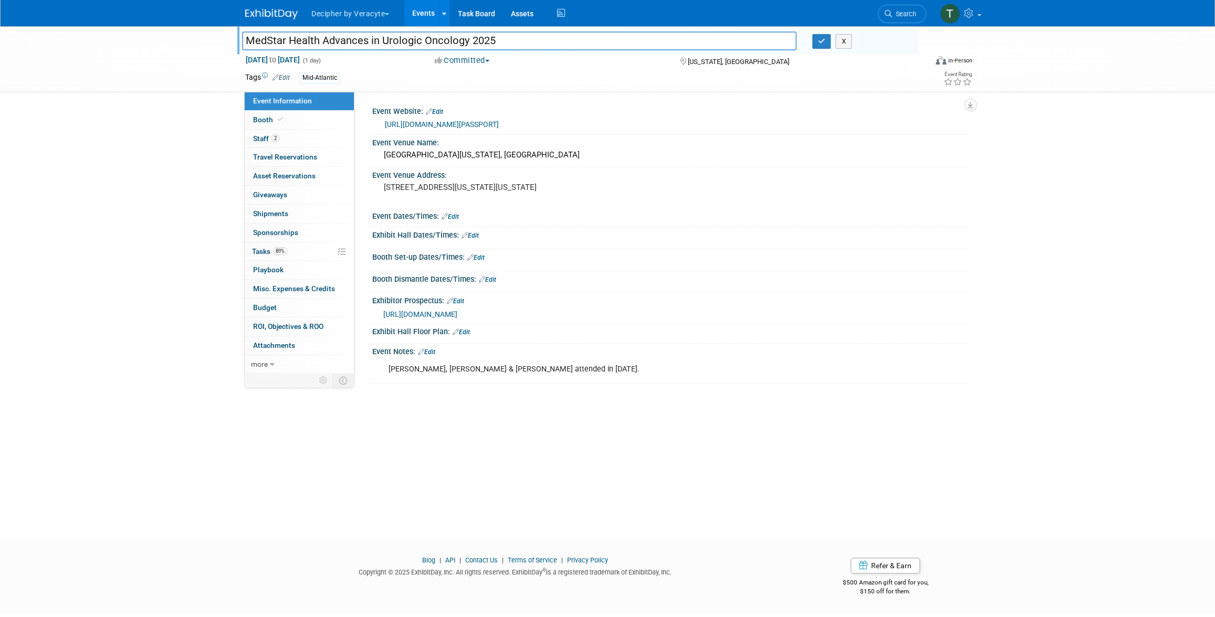
click at [299, 40] on input "MedStar Health Advances in Urologic Oncology 2025" at bounding box center [519, 41] width 554 height 18
click at [709, 60] on span "[US_STATE], [GEOGRAPHIC_DATA]" at bounding box center [737, 62] width 101 height 8
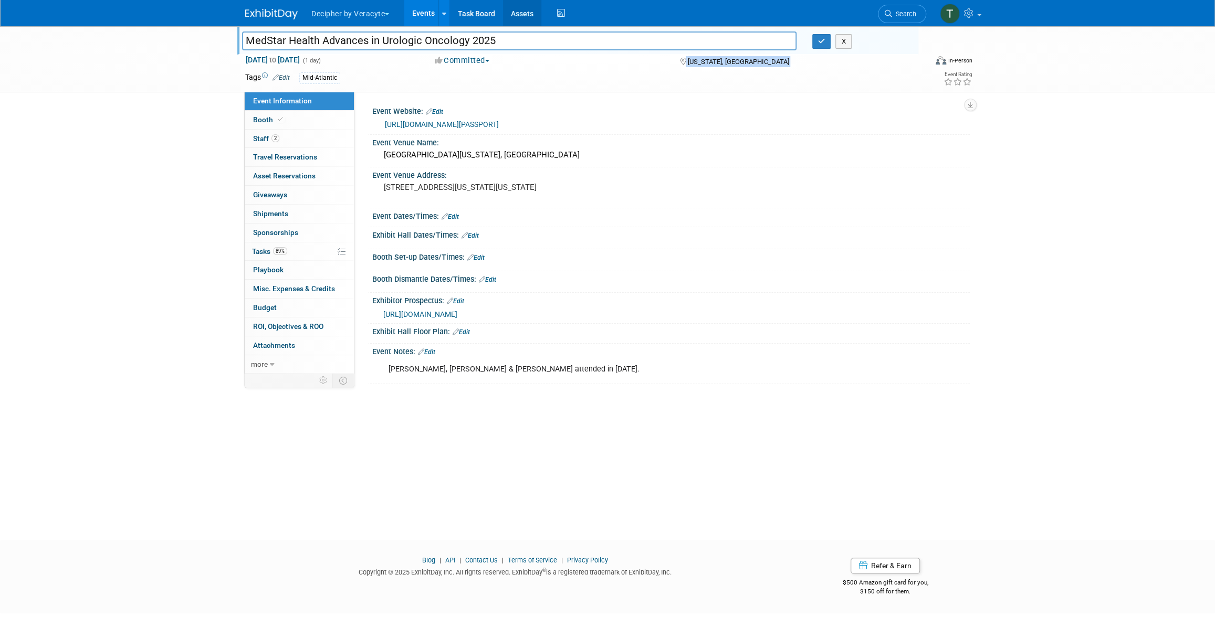
copy div "[US_STATE], [GEOGRAPHIC_DATA]"
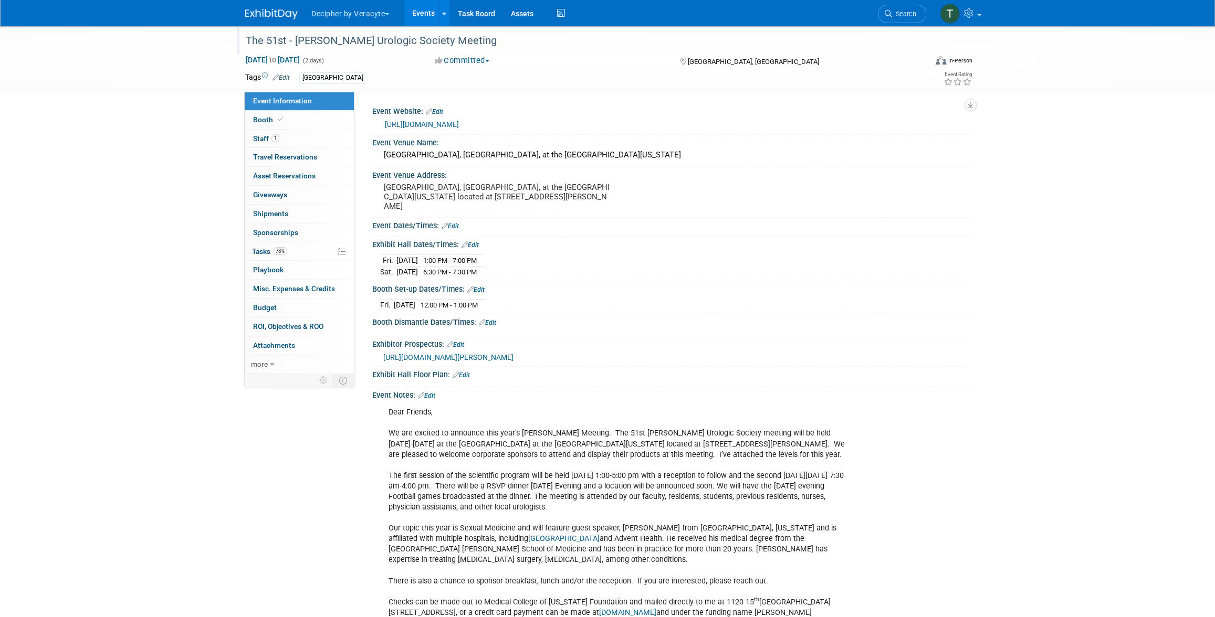
click at [355, 44] on div "The 51st - [PERSON_NAME] Urologic Society Meeting" at bounding box center [576, 41] width 668 height 19
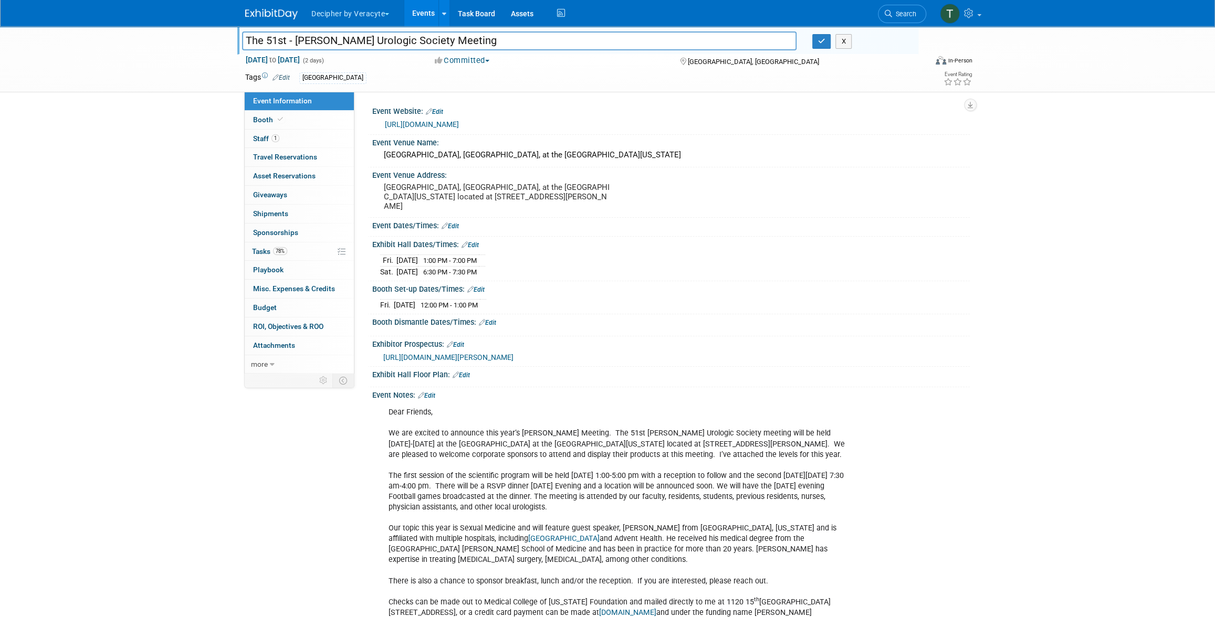
click at [355, 44] on input "The 51st - [PERSON_NAME] Urologic Society Meeting" at bounding box center [519, 41] width 554 height 18
click at [705, 58] on span "[GEOGRAPHIC_DATA], [GEOGRAPHIC_DATA]" at bounding box center [752, 62] width 131 height 8
drag, startPoint x: 706, startPoint y: 60, endPoint x: 689, endPoint y: 60, distance: 17.3
click at [689, 60] on span "[GEOGRAPHIC_DATA], [GEOGRAPHIC_DATA]" at bounding box center [752, 62] width 131 height 8
copy span "[GEOGRAPHIC_DATA], [GEOGRAPHIC_DATA]"
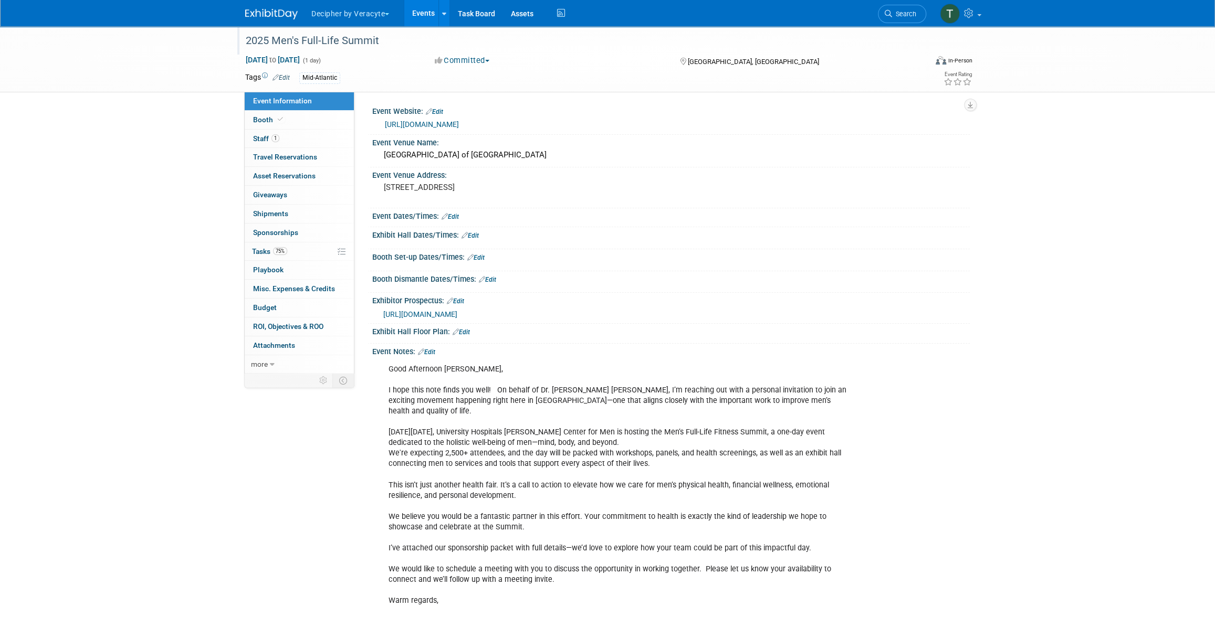
click at [348, 39] on div "2025 Men's Full-Life Summit" at bounding box center [576, 41] width 668 height 19
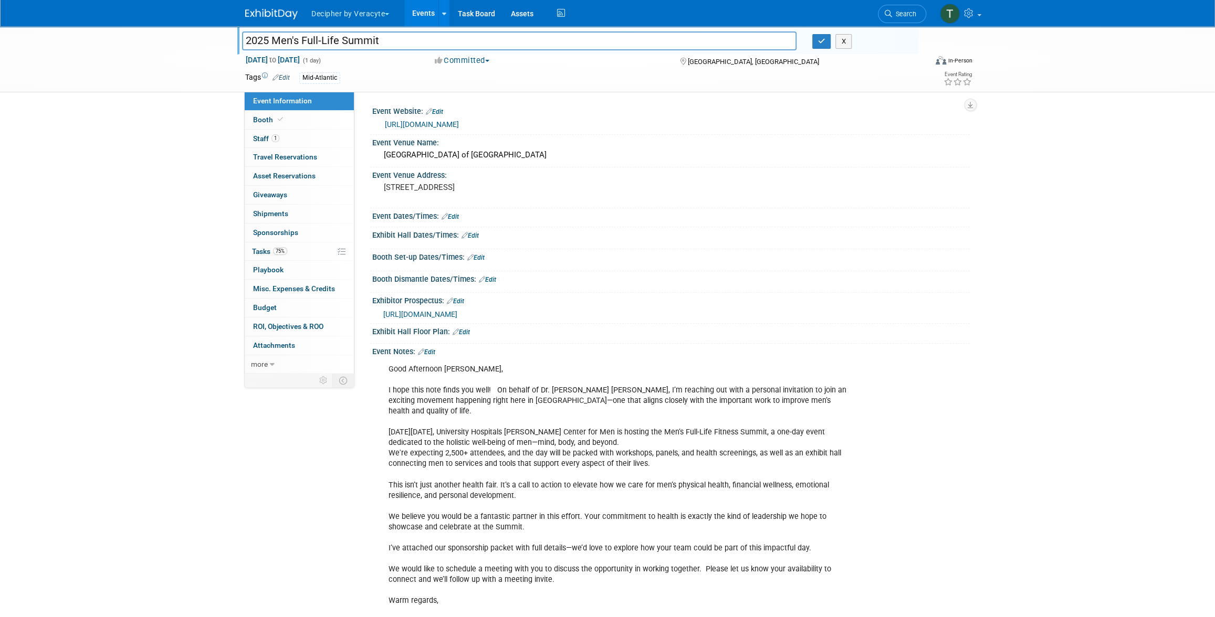
click at [348, 39] on input "2025 Men's Full-Life Summit" at bounding box center [519, 41] width 554 height 18
click at [354, 38] on input "2025 Men's Full-Life Summit" at bounding box center [519, 41] width 554 height 18
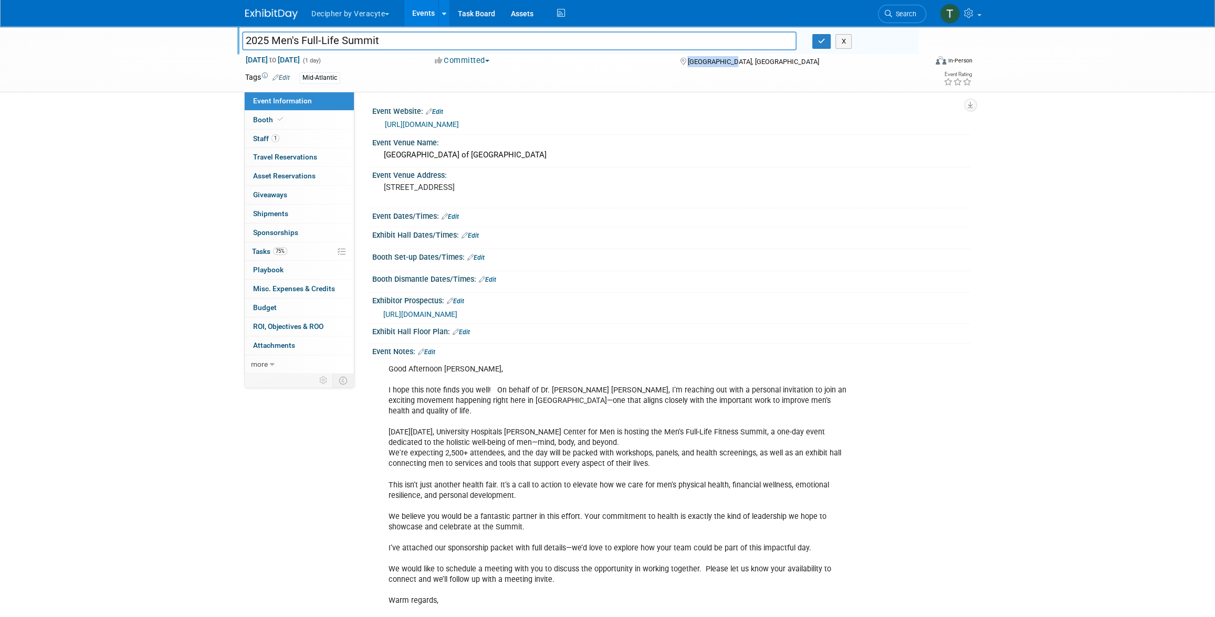
drag, startPoint x: 720, startPoint y: 62, endPoint x: 689, endPoint y: 64, distance: 31.0
click at [689, 64] on div "[GEOGRAPHIC_DATA], [GEOGRAPHIC_DATA]" at bounding box center [763, 61] width 170 height 13
copy span "[GEOGRAPHIC_DATA], [GEOGRAPHIC_DATA]"
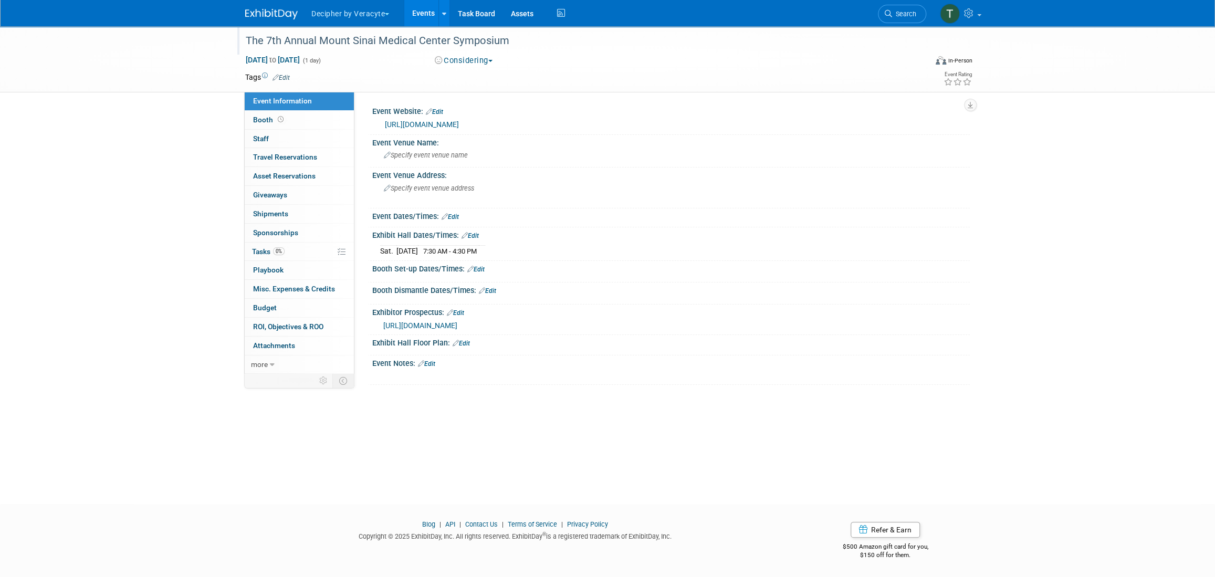
click at [342, 43] on div "The 7th Annual Mount Sinai Medical Center Symposium" at bounding box center [576, 41] width 668 height 19
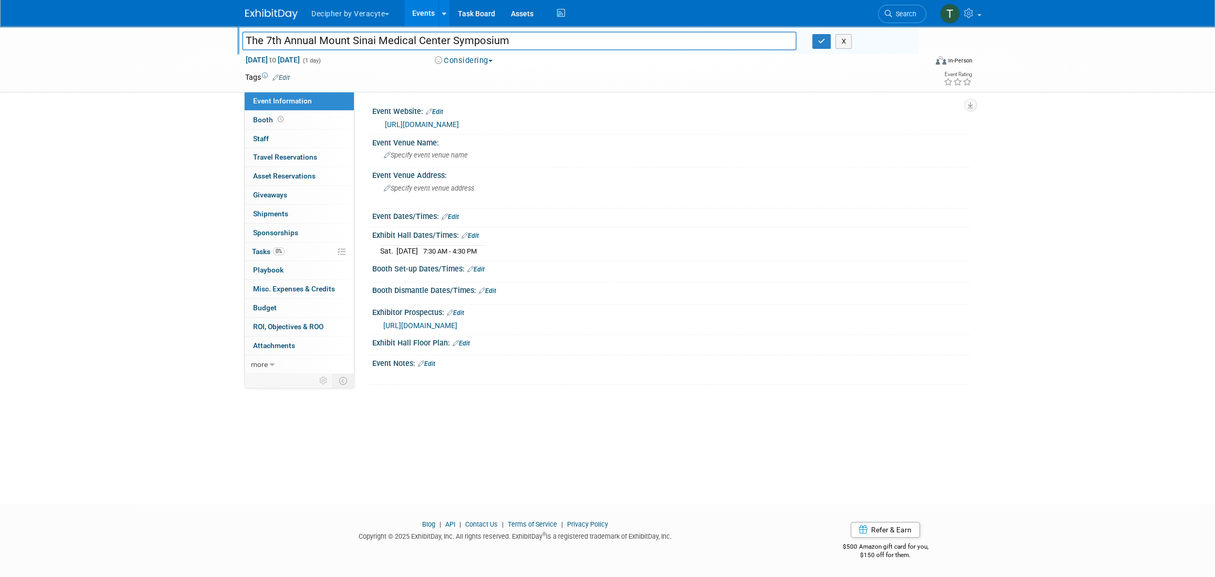
click at [342, 43] on input "The 7th Annual Mount Sinai Medical Center Symposium" at bounding box center [519, 41] width 554 height 18
click at [749, 91] on div "The 7th Annual Mount Sinai Medical Center Symposium The 7th Annual Mount Sinai …" at bounding box center [607, 59] width 740 height 66
click at [457, 330] on span "https://veracyte365.sharepoint.com/:w:/r/sites/DecipherMKTG/Shared%20Documents/…" at bounding box center [420, 325] width 74 height 8
click at [442, 198] on div "Specify event venue address" at bounding box center [496, 192] width 233 height 24
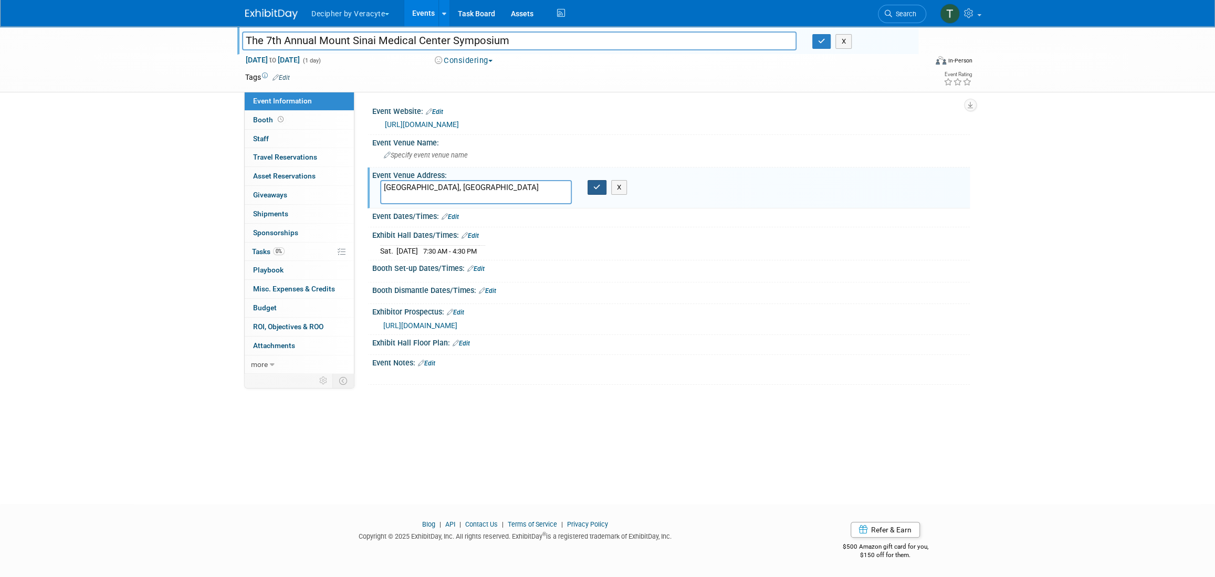
type textarea "[GEOGRAPHIC_DATA], [GEOGRAPHIC_DATA]"
click at [594, 184] on icon "button" at bounding box center [596, 187] width 7 height 7
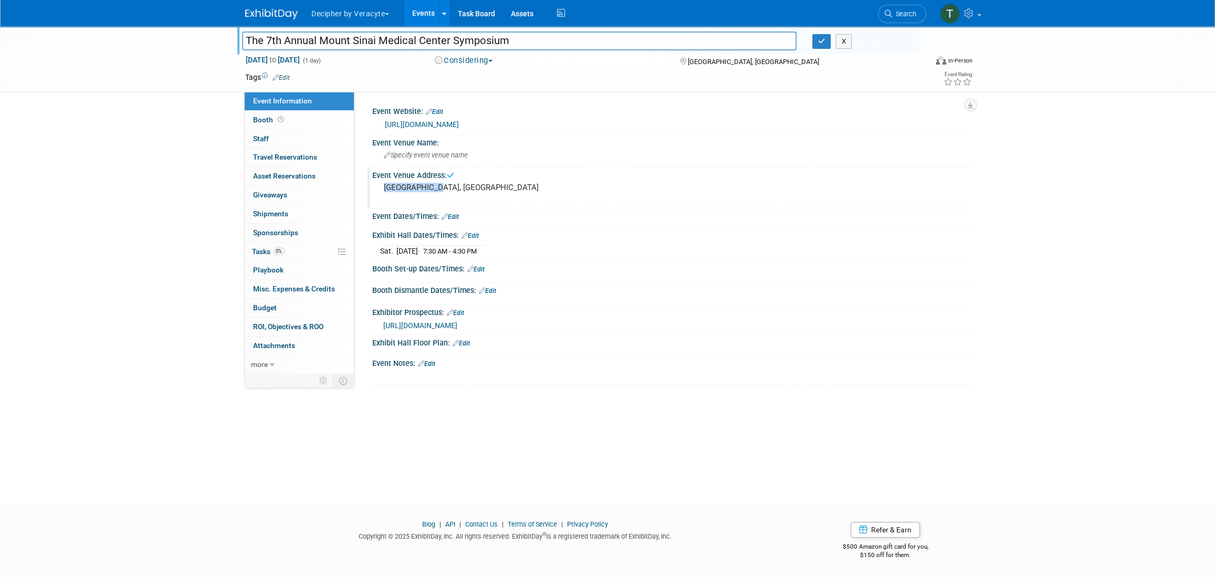
drag, startPoint x: 438, startPoint y: 186, endPoint x: 378, endPoint y: 191, distance: 60.5
click at [378, 191] on div "[GEOGRAPHIC_DATA], [GEOGRAPHIC_DATA]" at bounding box center [496, 192] width 249 height 25
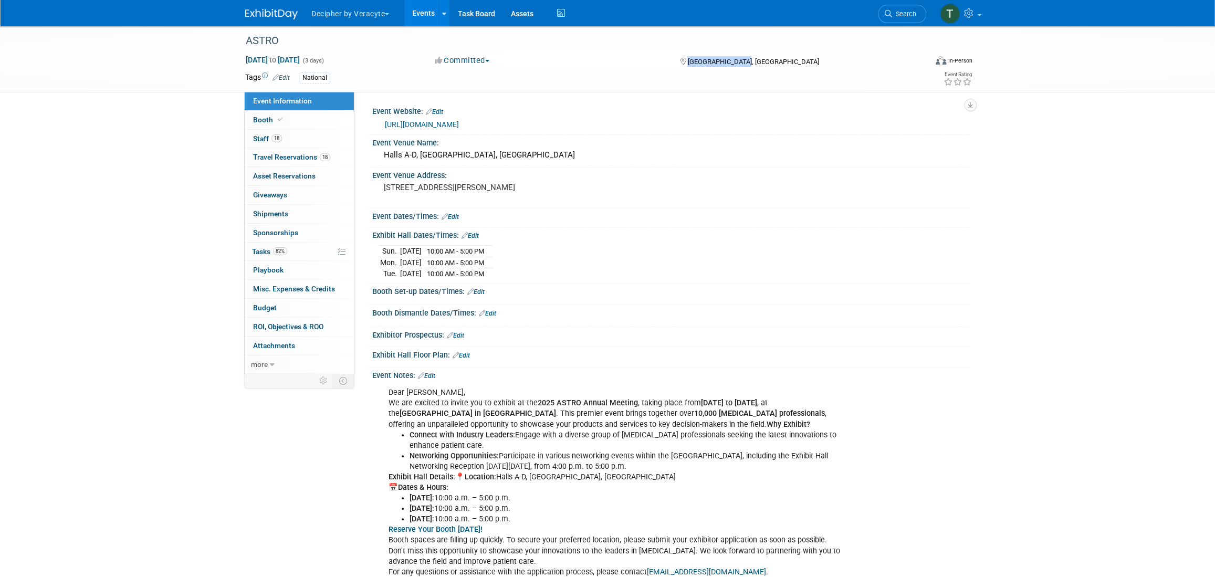
drag, startPoint x: 721, startPoint y: 64, endPoint x: 689, endPoint y: 64, distance: 32.0
click at [689, 64] on div "[GEOGRAPHIC_DATA], [GEOGRAPHIC_DATA]" at bounding box center [763, 61] width 170 height 13
copy span "[GEOGRAPHIC_DATA], [GEOGRAPHIC_DATA]"
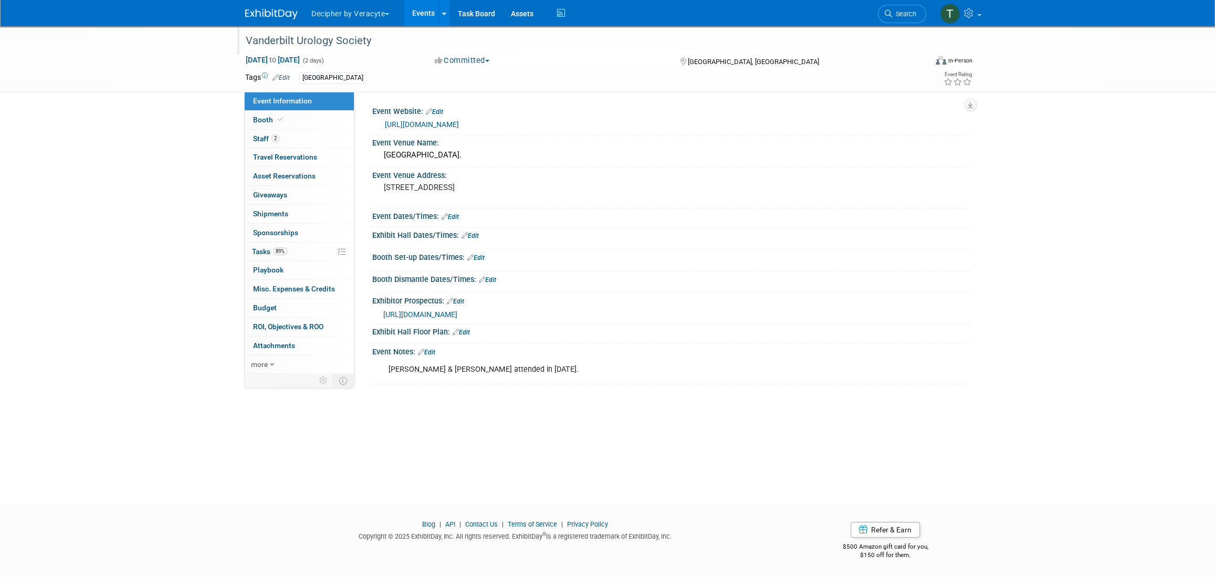
click at [337, 51] on div "Vanderbilt Urology Society" at bounding box center [580, 42] width 676 height 17
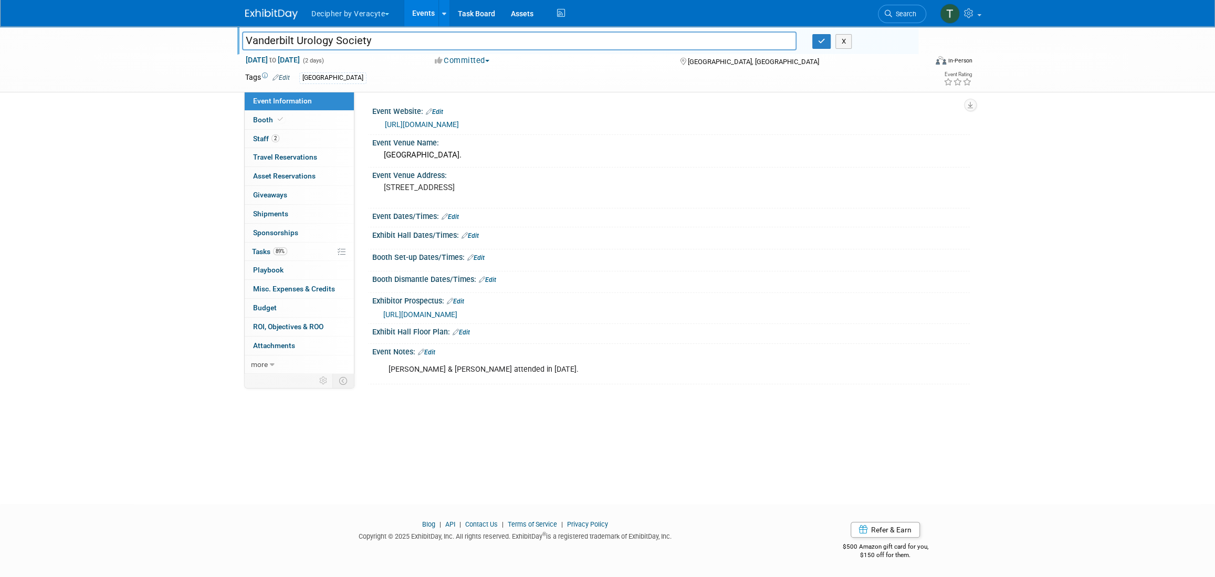
click at [337, 51] on div "Vanderbilt Urology Society Vanderbilt Urology Society X" at bounding box center [577, 40] width 681 height 28
click at [343, 38] on input "Vanderbilt Urology Society" at bounding box center [519, 41] width 554 height 18
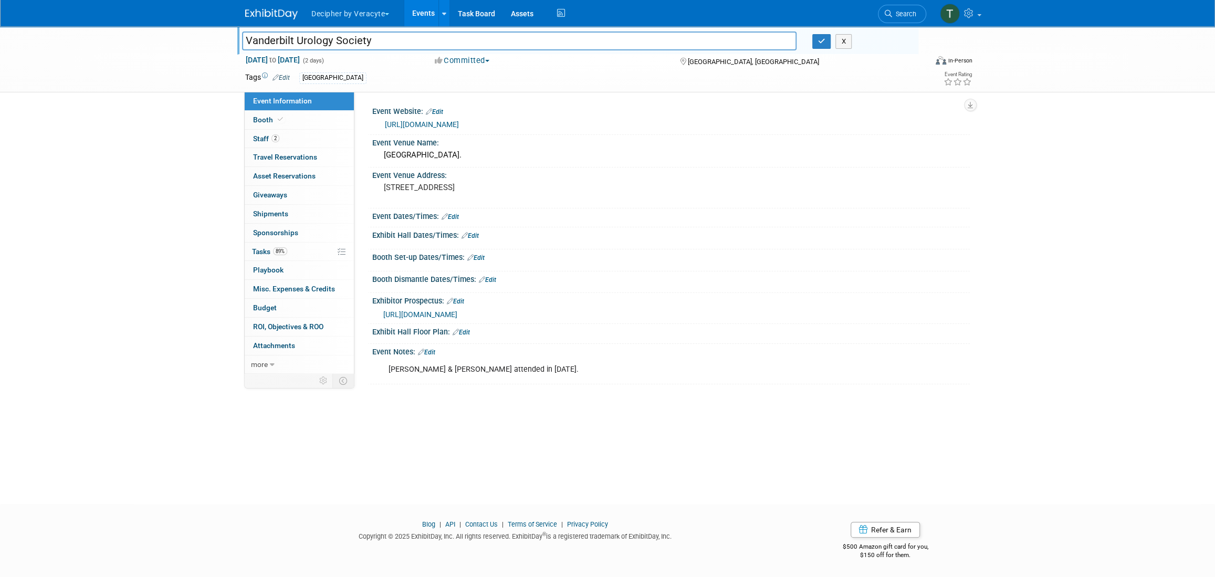
click at [733, 69] on div "[DATE] to [DATE] (2 days) [DATE] to [DATE] Committed Committed Considering Not …" at bounding box center [608, 63] width 743 height 16
drag, startPoint x: 722, startPoint y: 62, endPoint x: 687, endPoint y: 62, distance: 35.7
click at [687, 62] on div "[GEOGRAPHIC_DATA], [GEOGRAPHIC_DATA]" at bounding box center [763, 61] width 170 height 13
copy span "[GEOGRAPHIC_DATA], [GEOGRAPHIC_DATA]"
